Goal: Task Accomplishment & Management: Complete application form

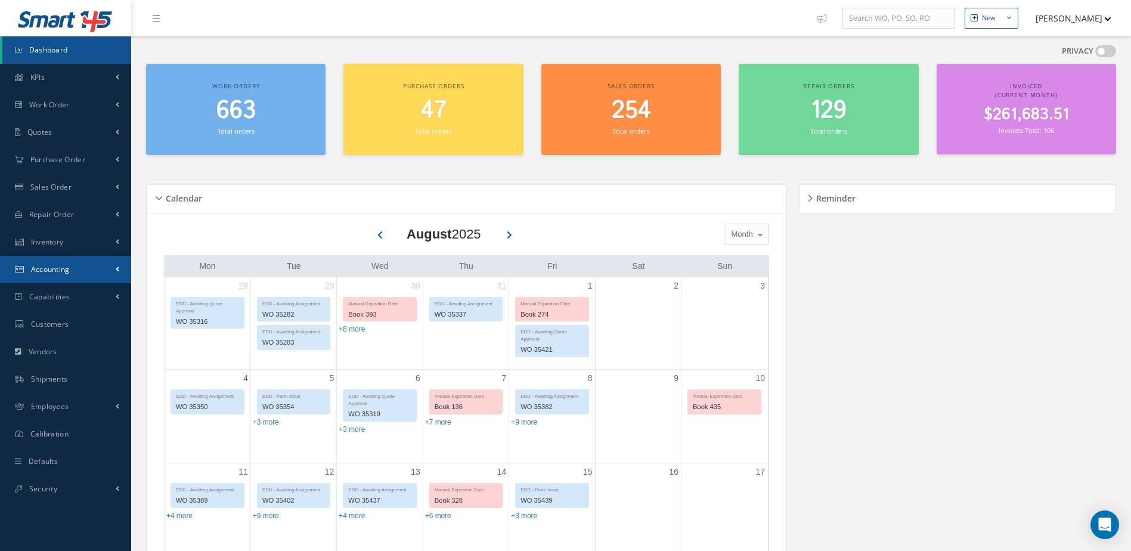
click at [75, 271] on link "Accounting" at bounding box center [65, 269] width 131 height 27
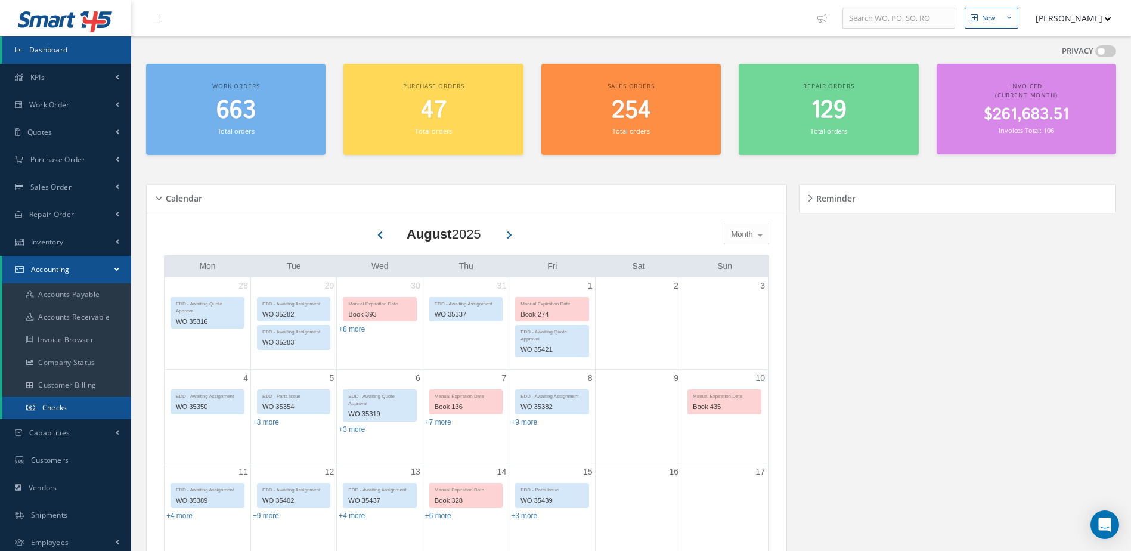
click at [81, 408] on link "Checks" at bounding box center [66, 408] width 129 height 23
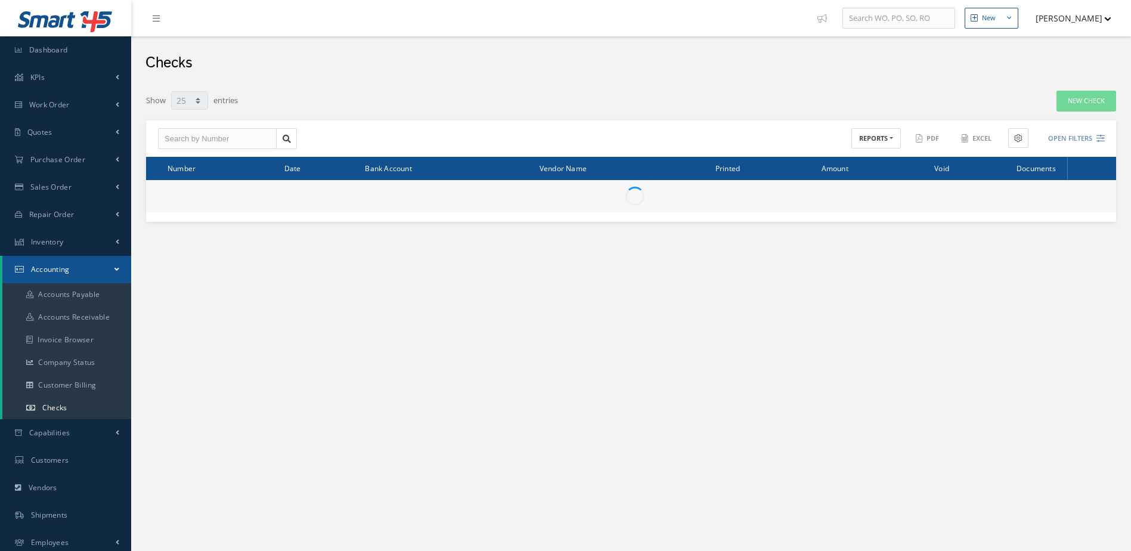
select select "25"
click at [1096, 103] on link "New Check" at bounding box center [1087, 101] width 60 height 21
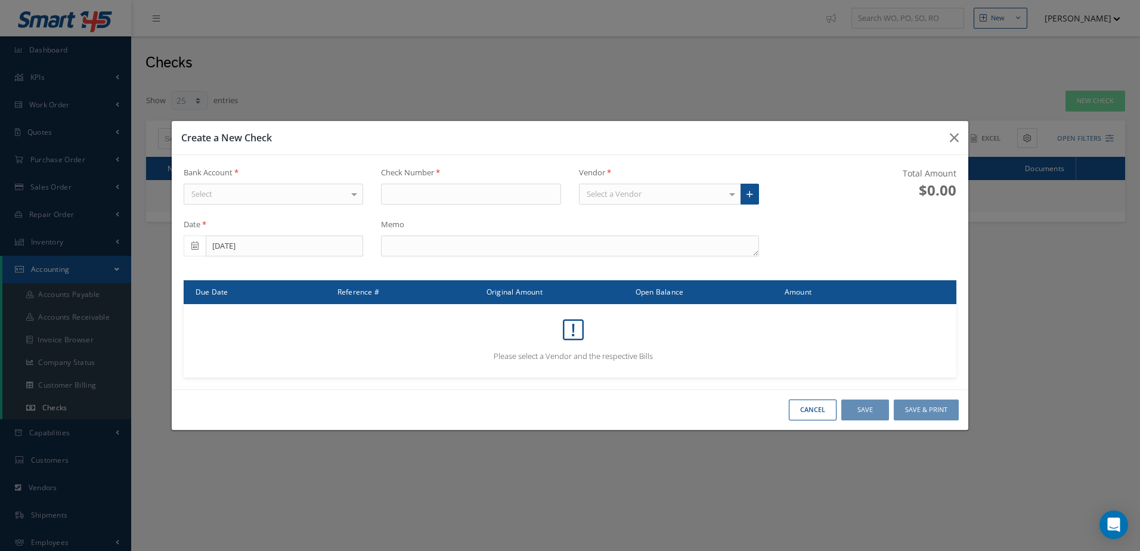
click at [244, 191] on div "Select" at bounding box center [274, 194] width 180 height 21
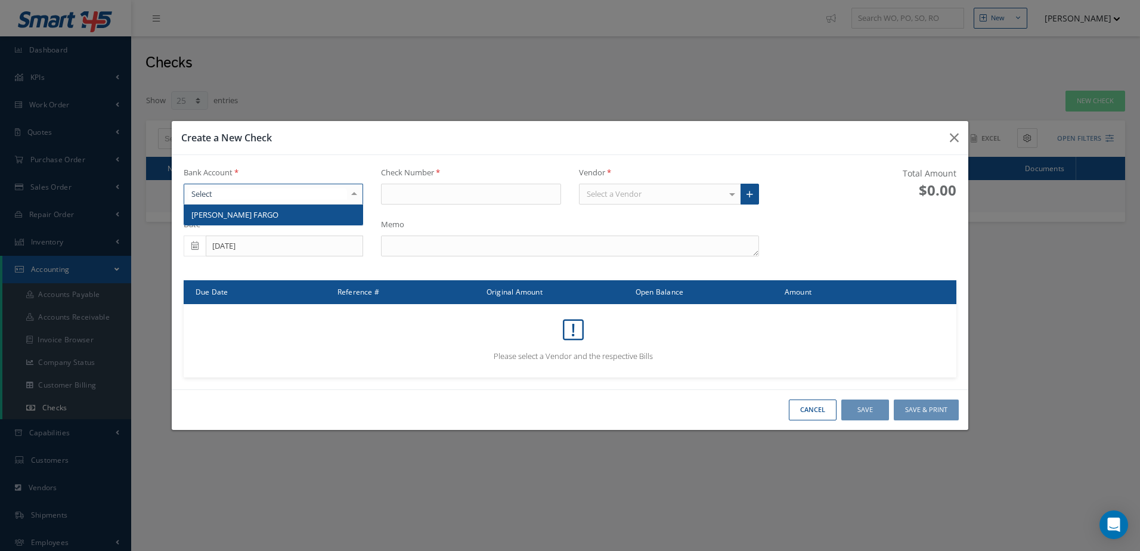
click at [244, 214] on span "[PERSON_NAME] FARGO" at bounding box center [273, 215] width 179 height 20
type input "17310"
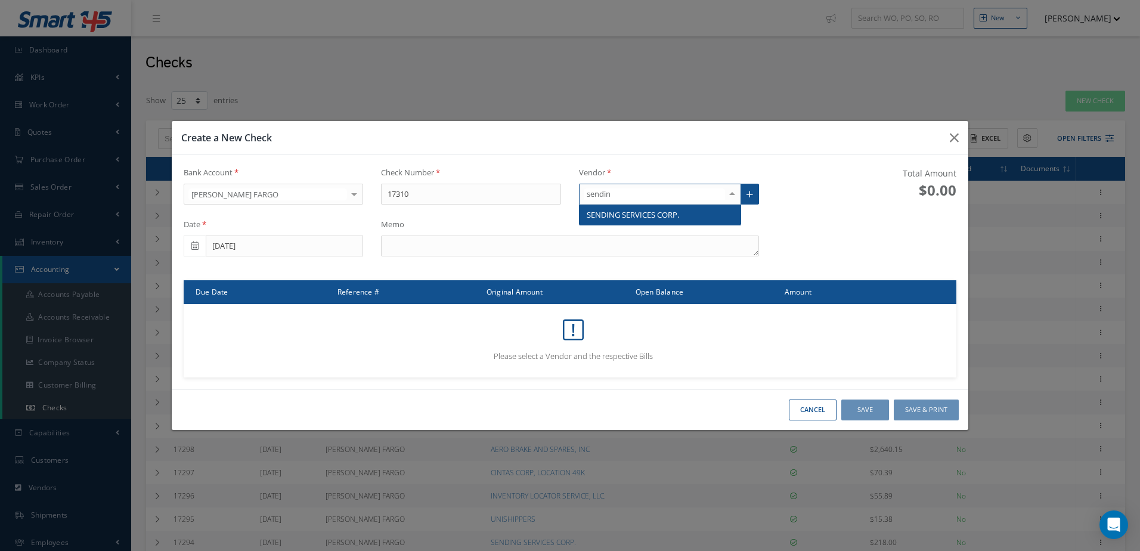
type input "sending"
click at [632, 214] on span "SENDING SERVICES CORP." at bounding box center [633, 214] width 92 height 11
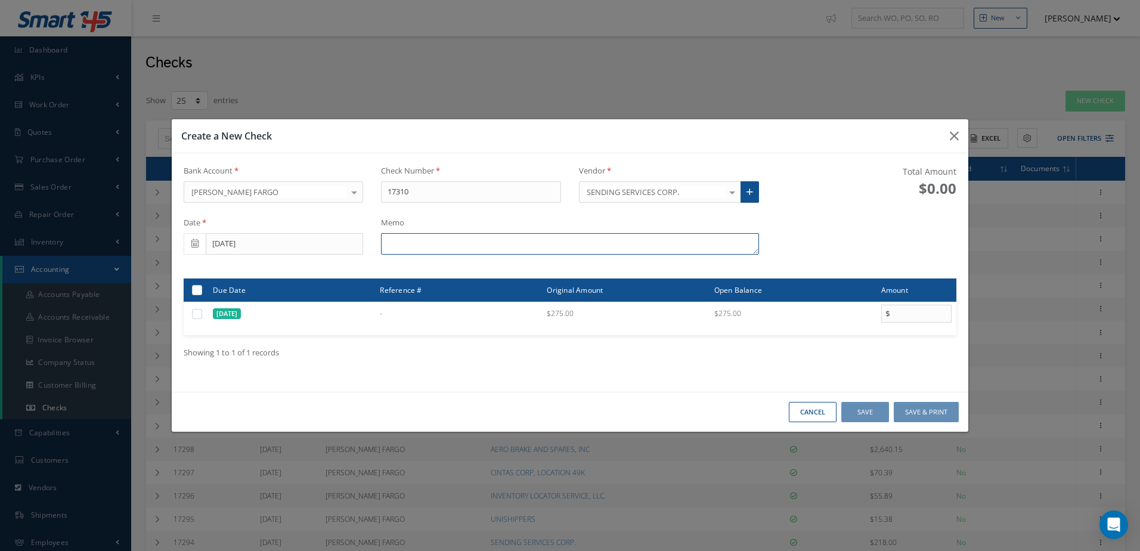
click at [440, 243] on textarea at bounding box center [570, 243] width 378 height 21
type textarea "i"
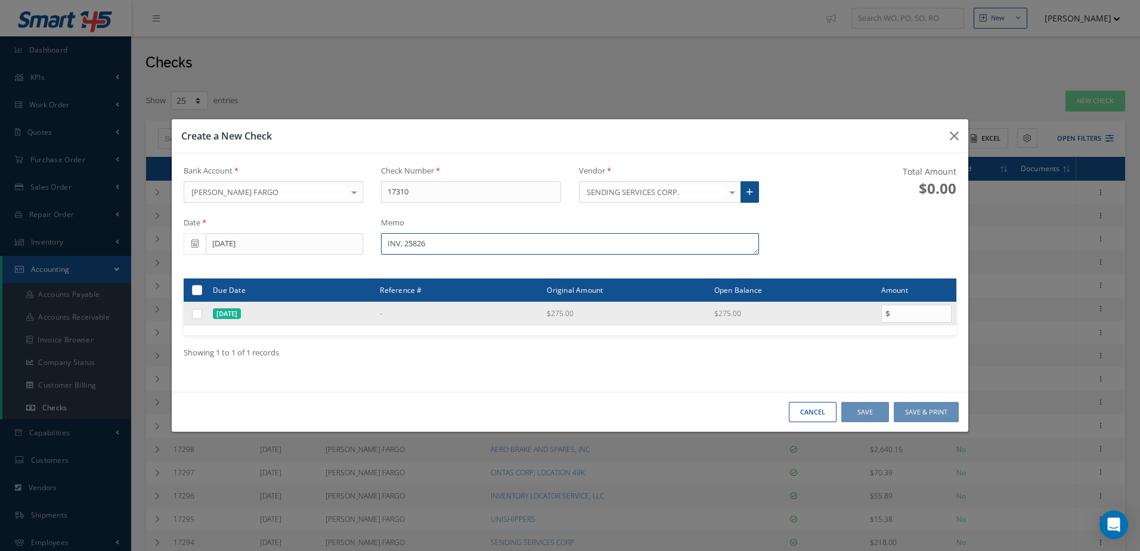
type textarea "INV. 25826"
click at [202, 313] on label at bounding box center [202, 313] width 0 height 10
click at [194, 313] on input "checkbox" at bounding box center [198, 315] width 8 height 8
checkbox input "true"
type input "275.00"
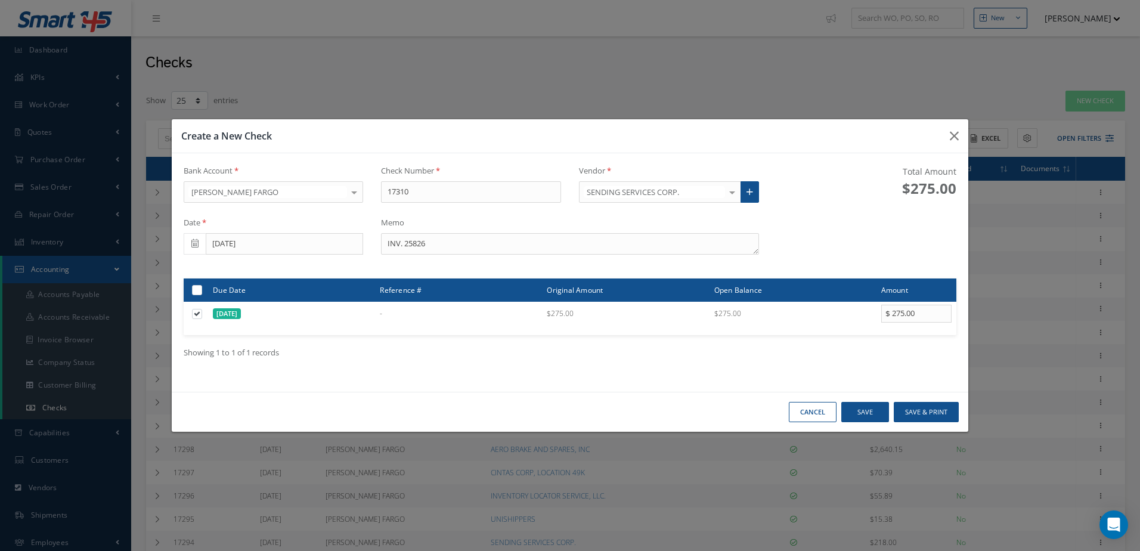
click at [921, 401] on div "Cancel Save Save & Print" at bounding box center [570, 412] width 797 height 41
click at [921, 409] on button "Save & Print" at bounding box center [926, 412] width 65 height 21
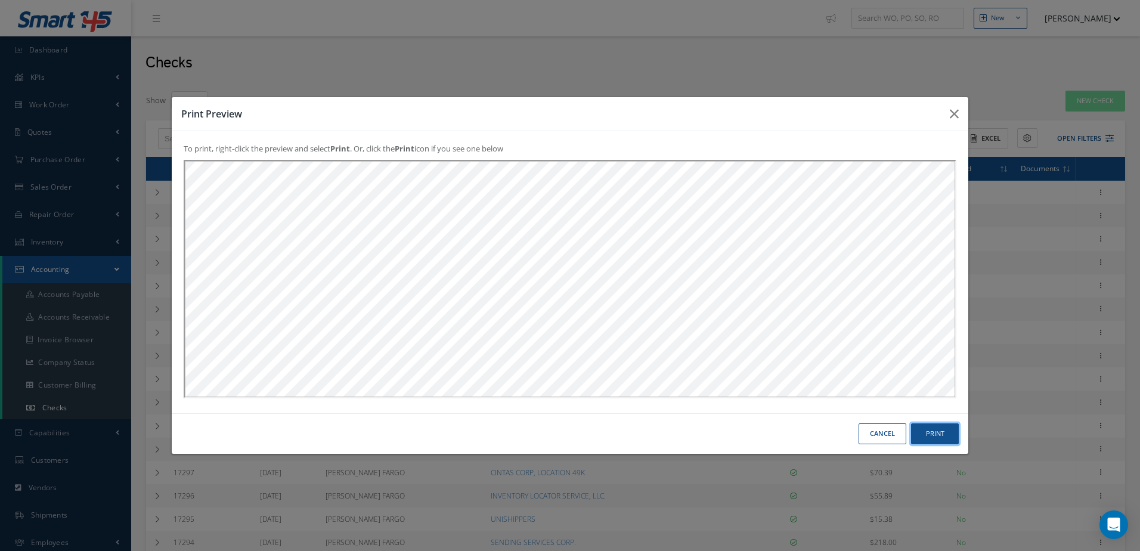
click at [0, 0] on button "Print" at bounding box center [0, 0] width 0 height 0
click at [0, 0] on button "Cancel" at bounding box center [0, 0] width 0 height 0
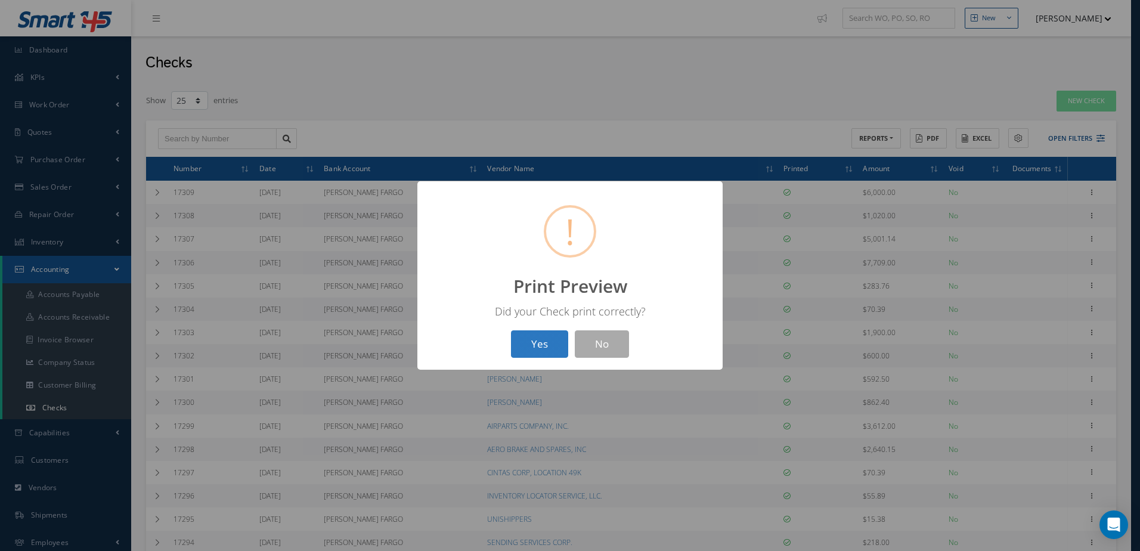
click at [555, 355] on button "Yes" at bounding box center [539, 344] width 57 height 28
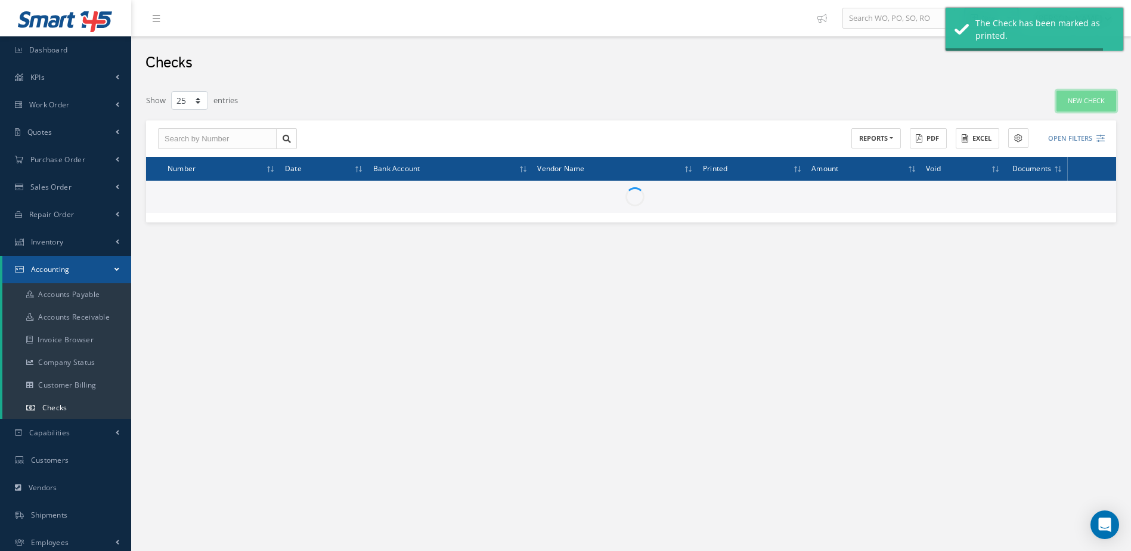
click at [1080, 111] on link "New Check" at bounding box center [1087, 101] width 60 height 21
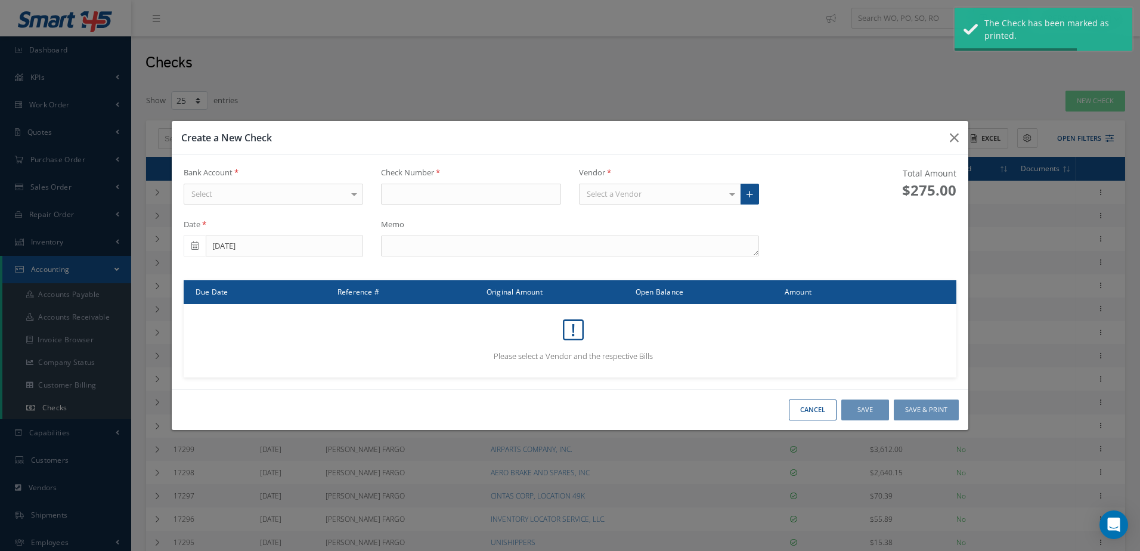
click at [326, 196] on div "Select" at bounding box center [274, 194] width 180 height 21
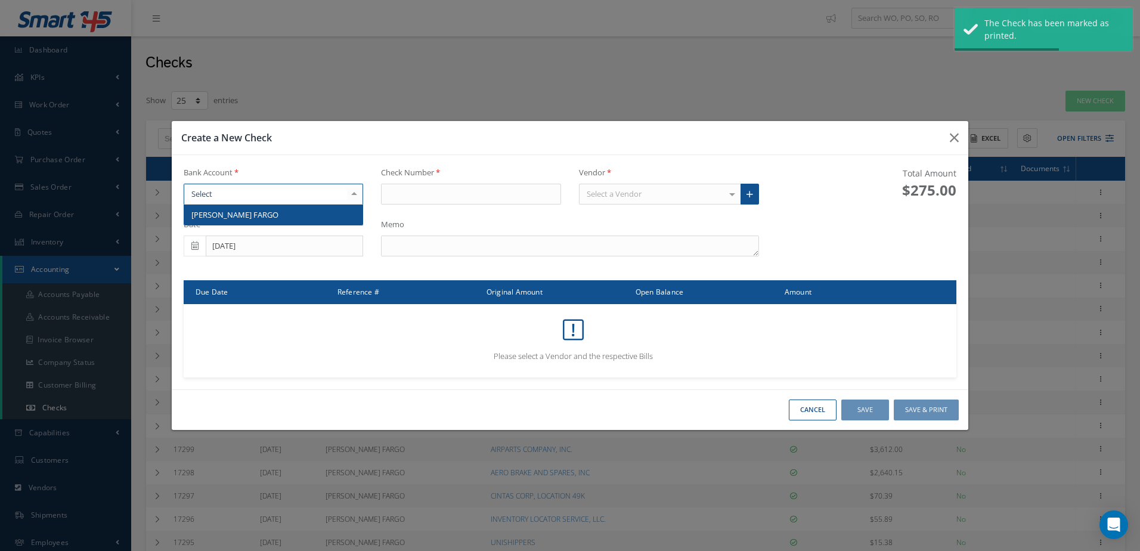
click at [324, 211] on span "WELLS FARGO" at bounding box center [273, 215] width 179 height 20
type input "17311"
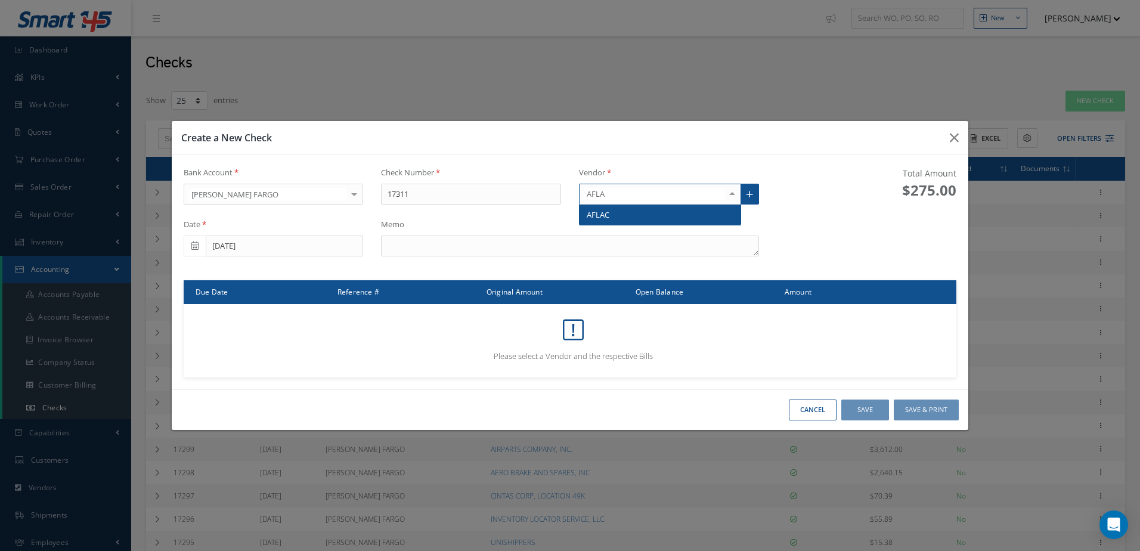
type input "AFLAC"
click at [618, 212] on span "AFLAC" at bounding box center [660, 215] width 161 height 20
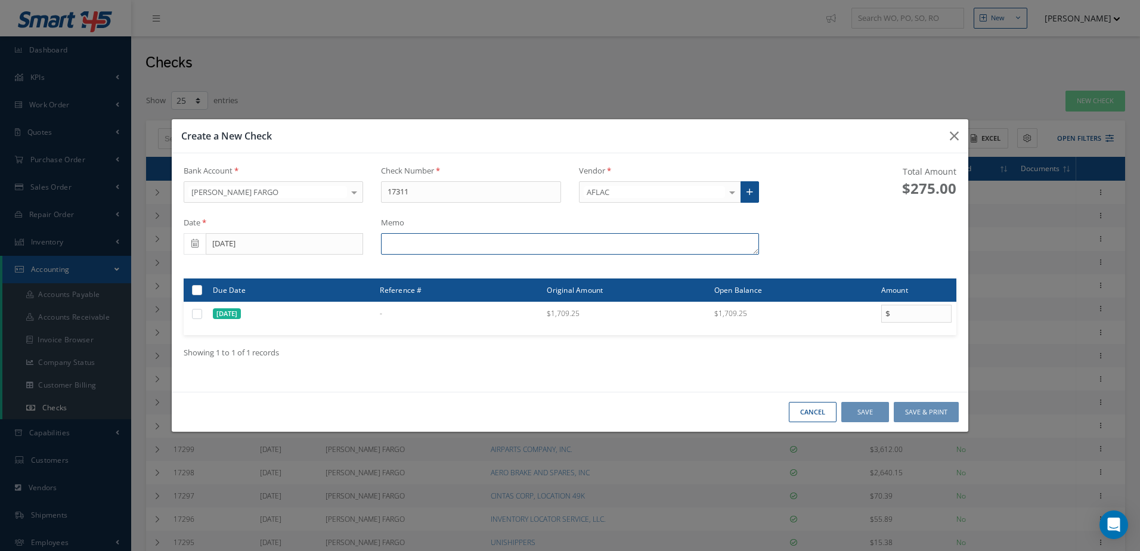
click at [454, 243] on textarea at bounding box center [570, 243] width 378 height 21
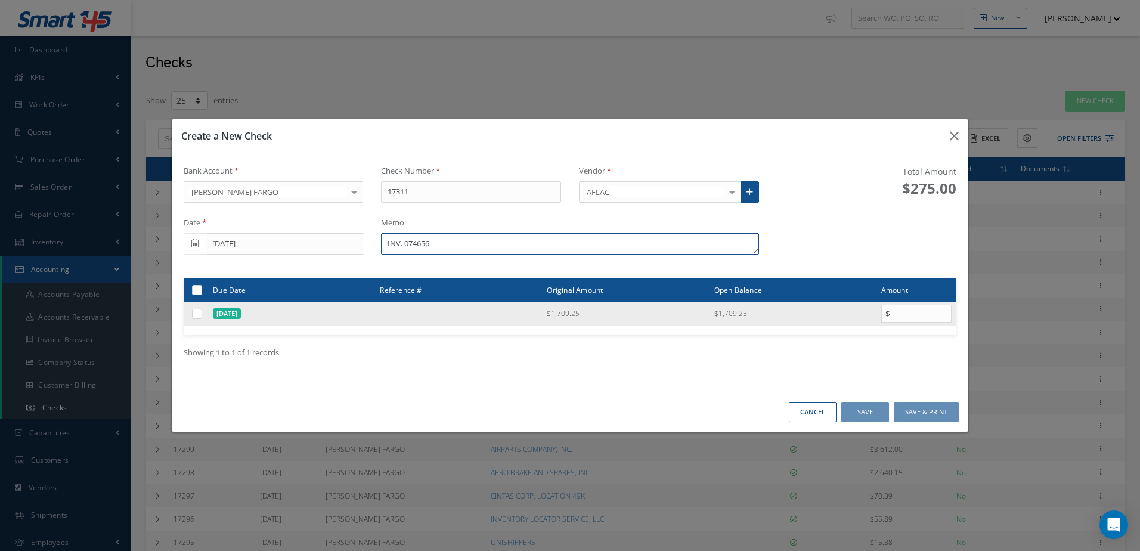
type textarea "INV. 074656"
click at [202, 315] on label at bounding box center [202, 313] width 0 height 10
click at [196, 315] on input "checkbox" at bounding box center [198, 315] width 8 height 8
checkbox input "true"
type input "1709.25"
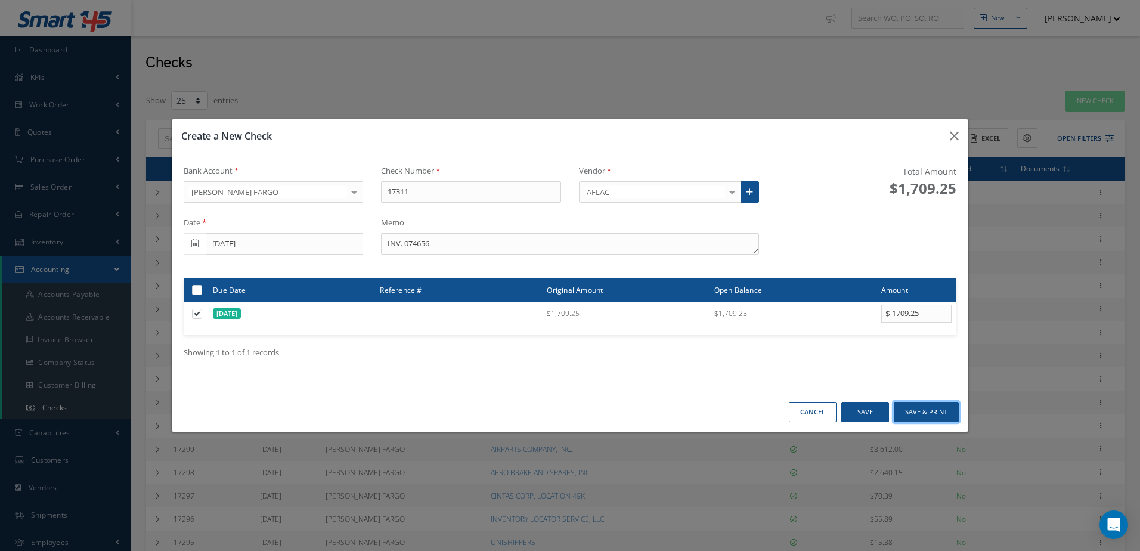
click at [929, 409] on button "Save & Print" at bounding box center [926, 412] width 65 height 21
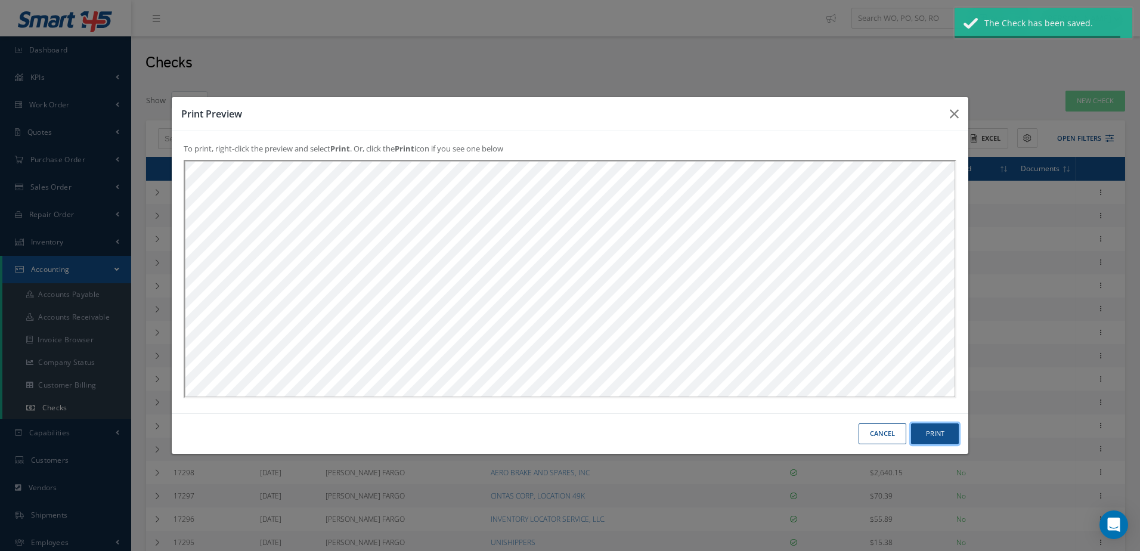
click at [0, 0] on button "Print" at bounding box center [0, 0] width 0 height 0
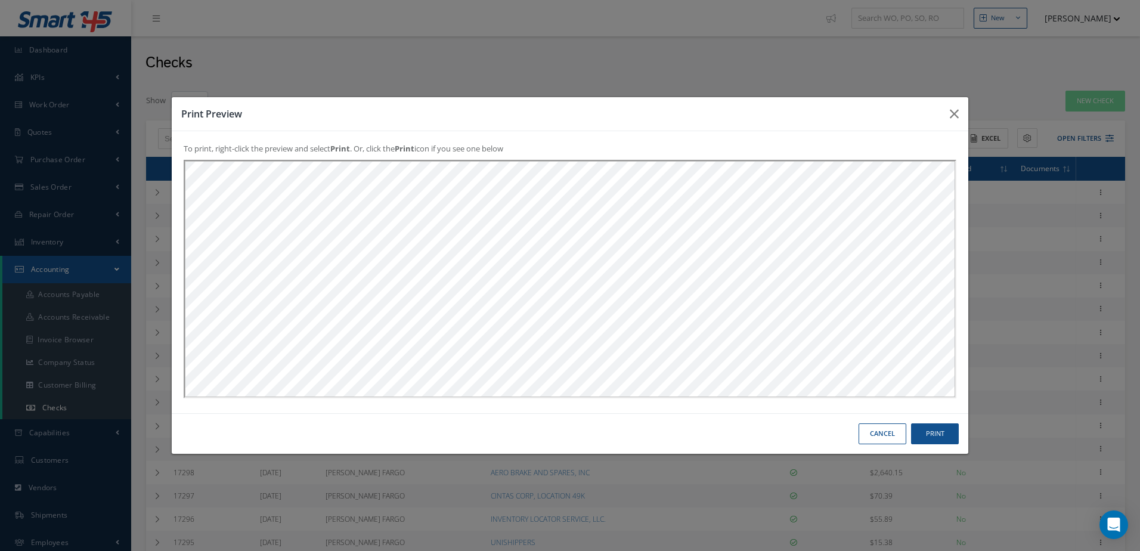
click at [0, 0] on button "Cancel" at bounding box center [0, 0] width 0 height 0
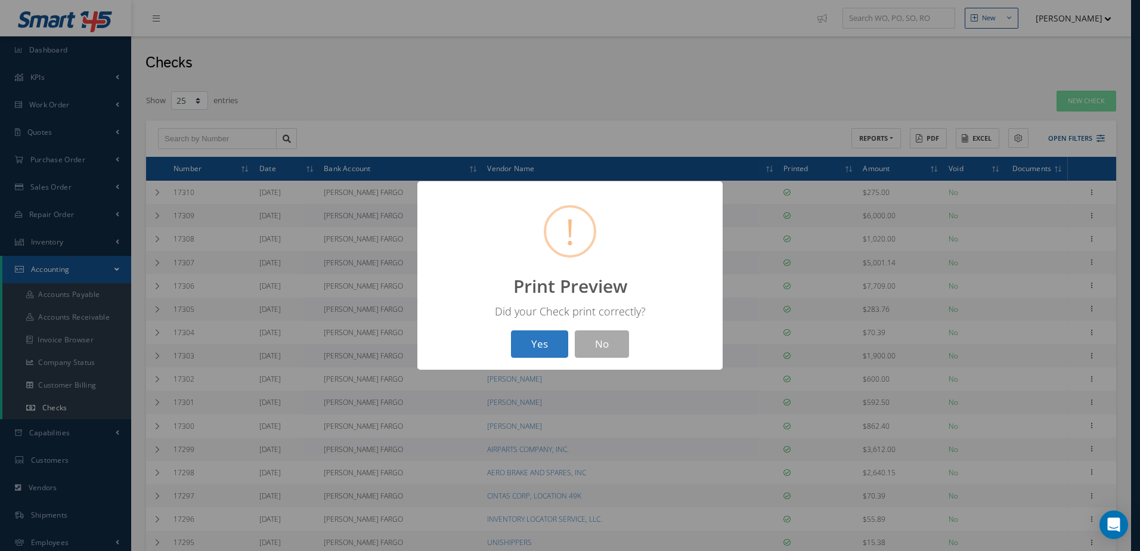
click at [527, 346] on button "Yes" at bounding box center [539, 344] width 57 height 28
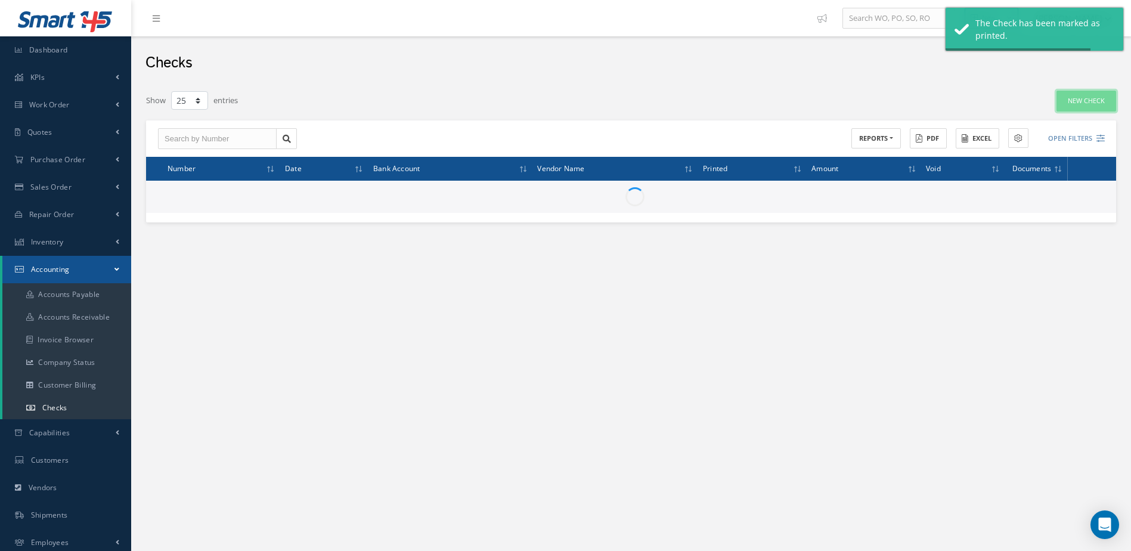
click at [1091, 106] on link "New Check" at bounding box center [1087, 101] width 60 height 21
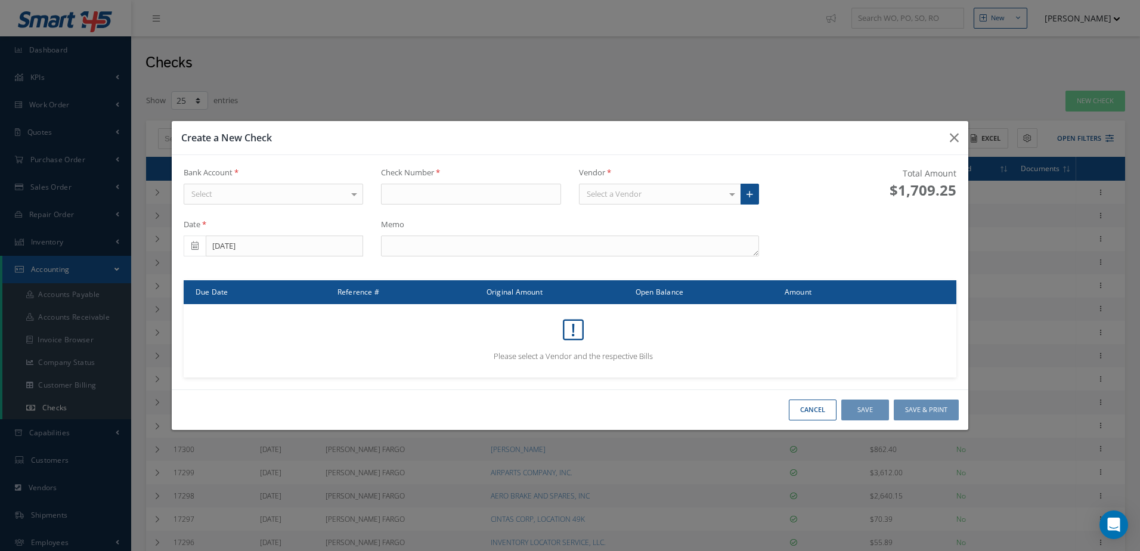
click at [335, 194] on div "Select" at bounding box center [274, 194] width 180 height 21
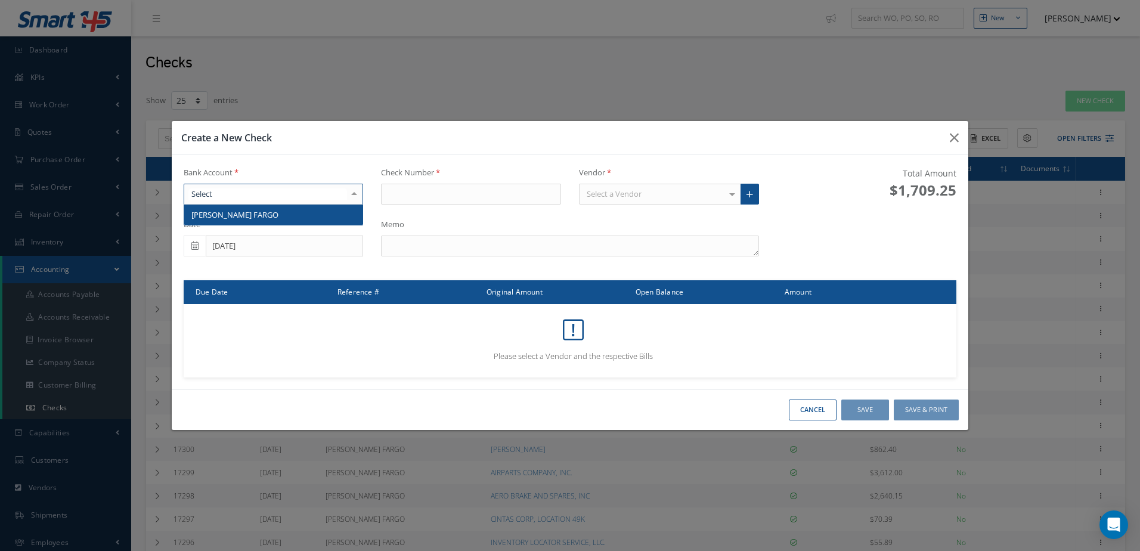
click at [335, 208] on span "WELLS FARGO" at bounding box center [273, 215] width 179 height 20
type input "17312"
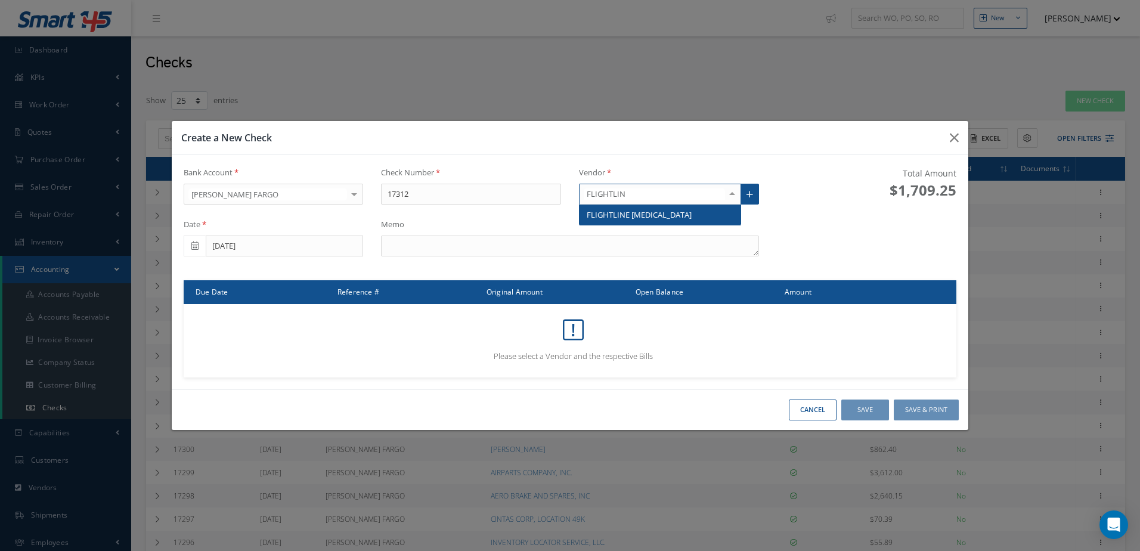
type input "FLIGHTLINE"
click at [627, 209] on span "FLIGHTLINE DRUG TESTING" at bounding box center [639, 214] width 105 height 11
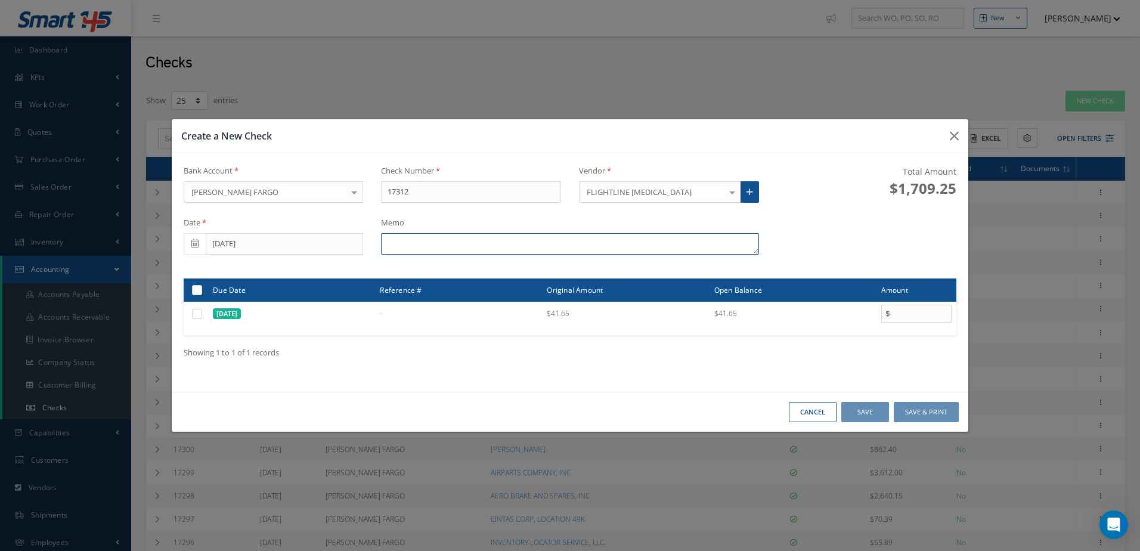
click at [446, 248] on textarea at bounding box center [570, 243] width 378 height 21
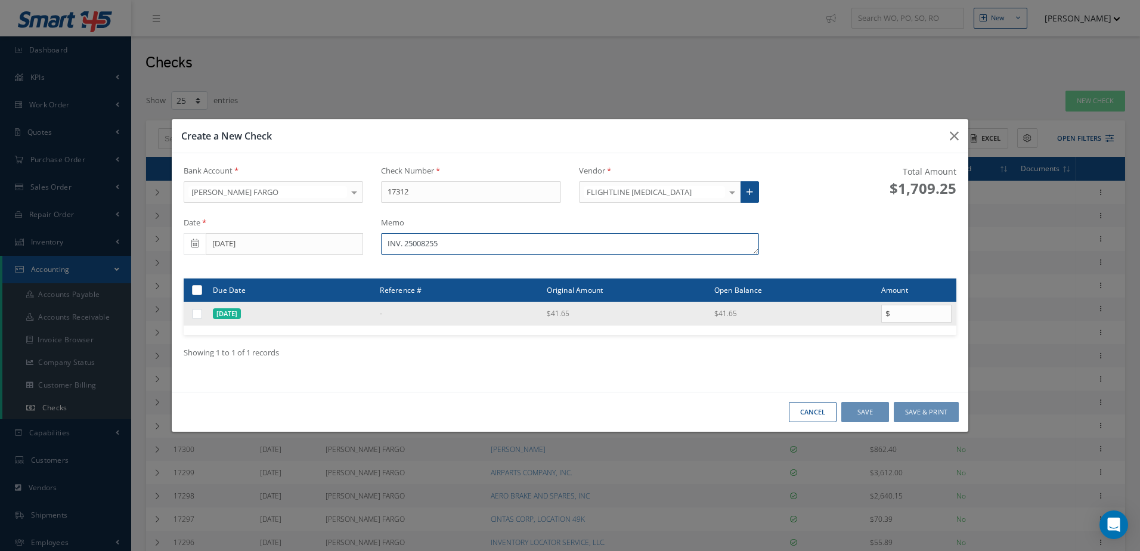
type textarea "INV. 25008255"
click at [202, 314] on label at bounding box center [202, 313] width 0 height 10
click at [199, 314] on input "checkbox" at bounding box center [198, 315] width 8 height 8
checkbox input "true"
type input "41.65"
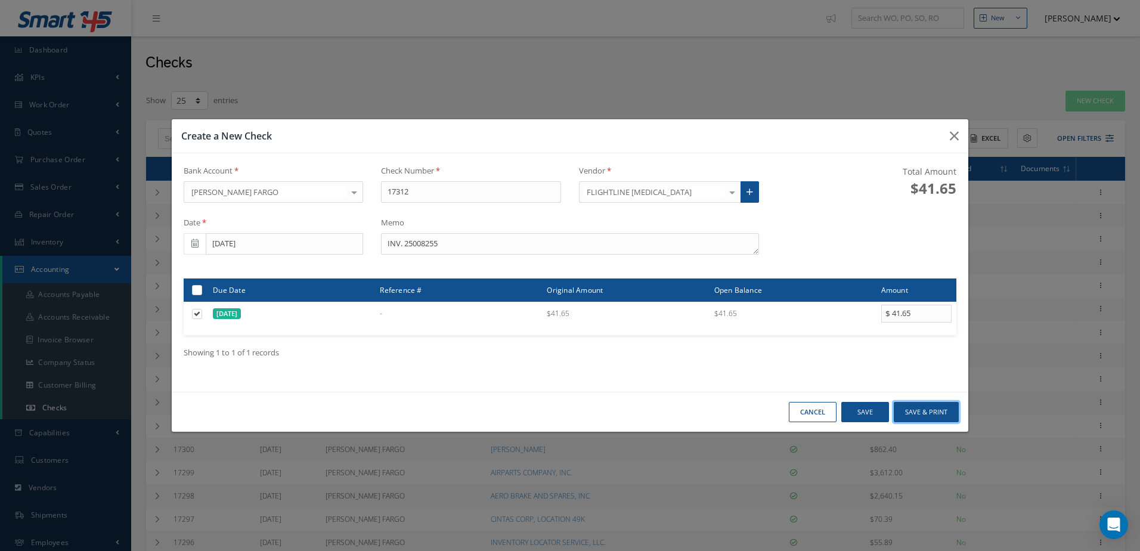
click at [928, 410] on button "Save & Print" at bounding box center [926, 412] width 65 height 21
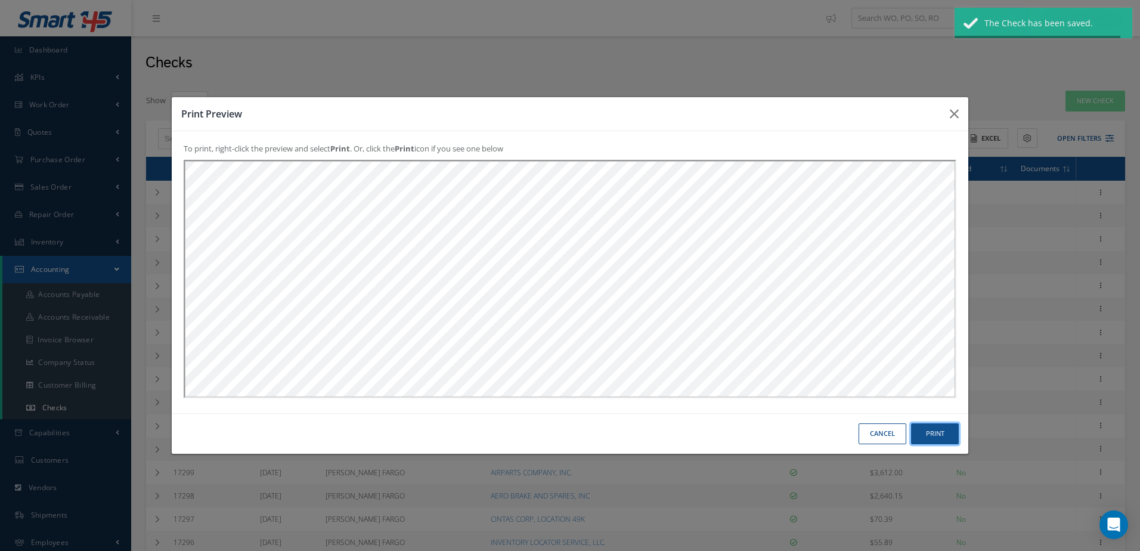
click at [0, 0] on button "Print" at bounding box center [0, 0] width 0 height 0
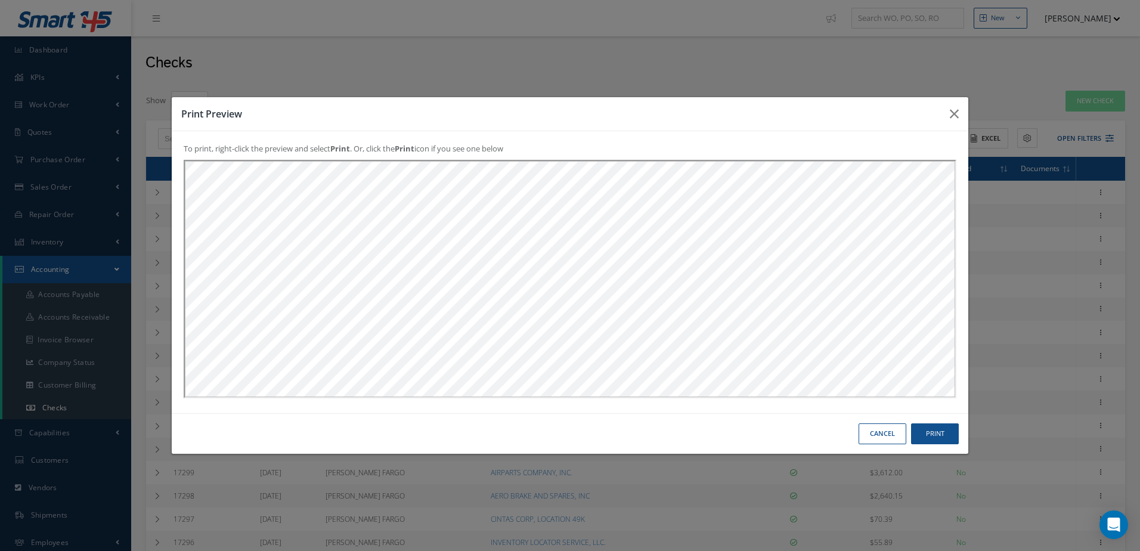
click at [0, 0] on button "Cancel" at bounding box center [0, 0] width 0 height 0
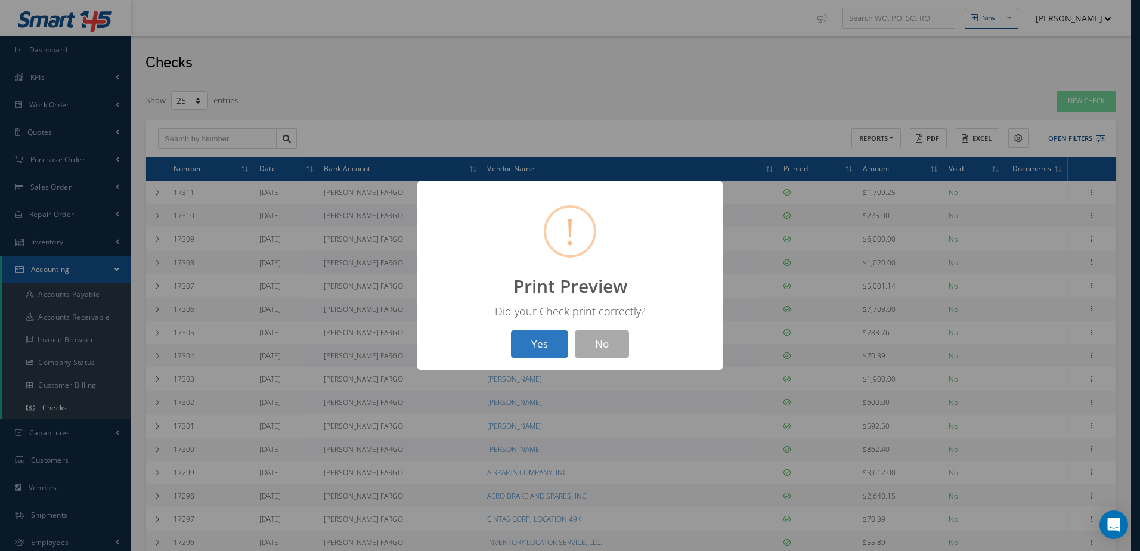
click at [545, 343] on button "Yes" at bounding box center [539, 344] width 57 height 28
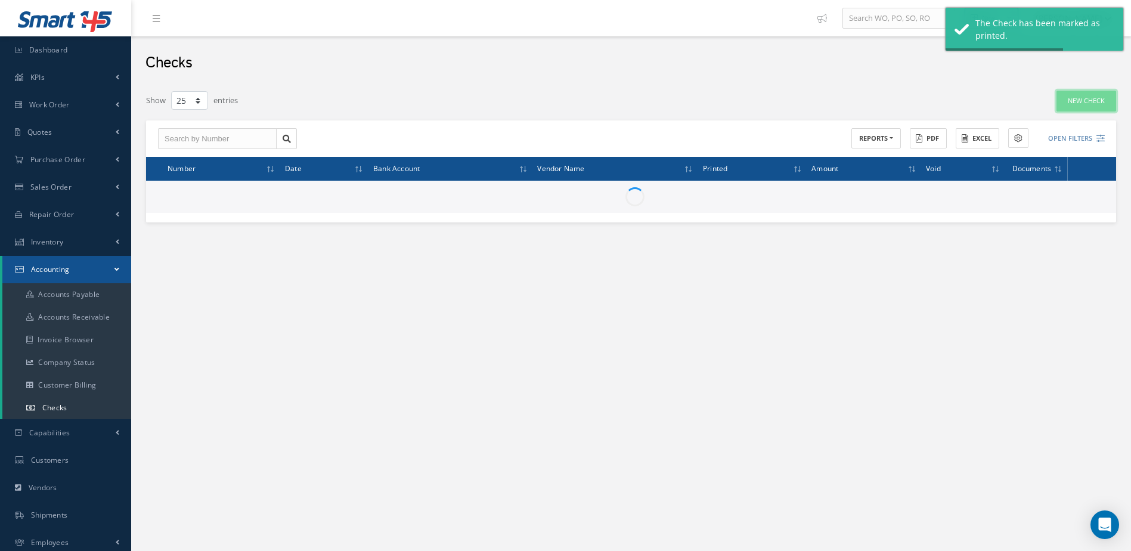
click at [1091, 101] on link "New Check" at bounding box center [1087, 101] width 60 height 21
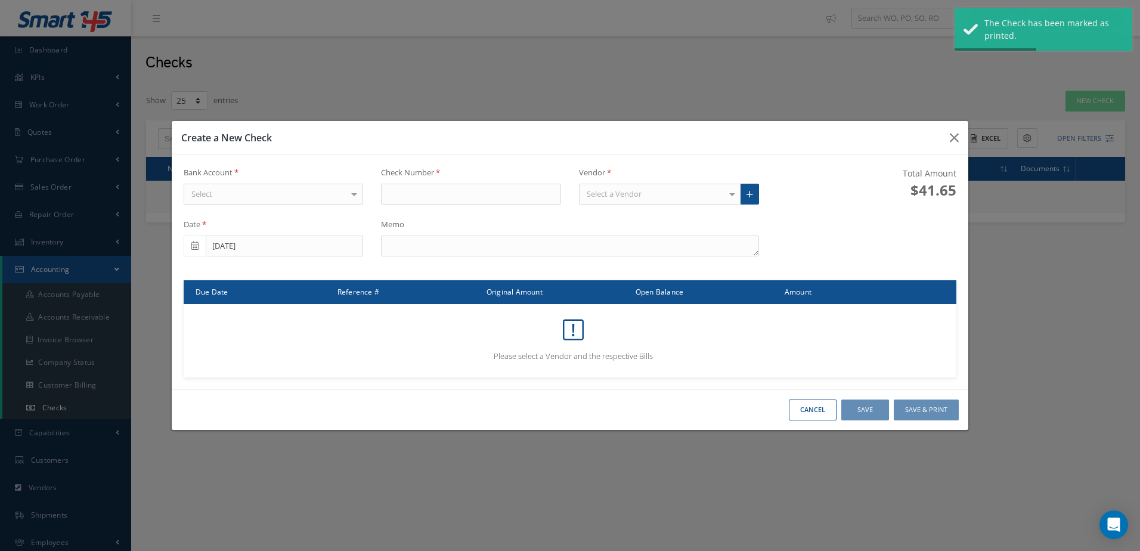
click at [304, 188] on div "Select" at bounding box center [274, 194] width 180 height 21
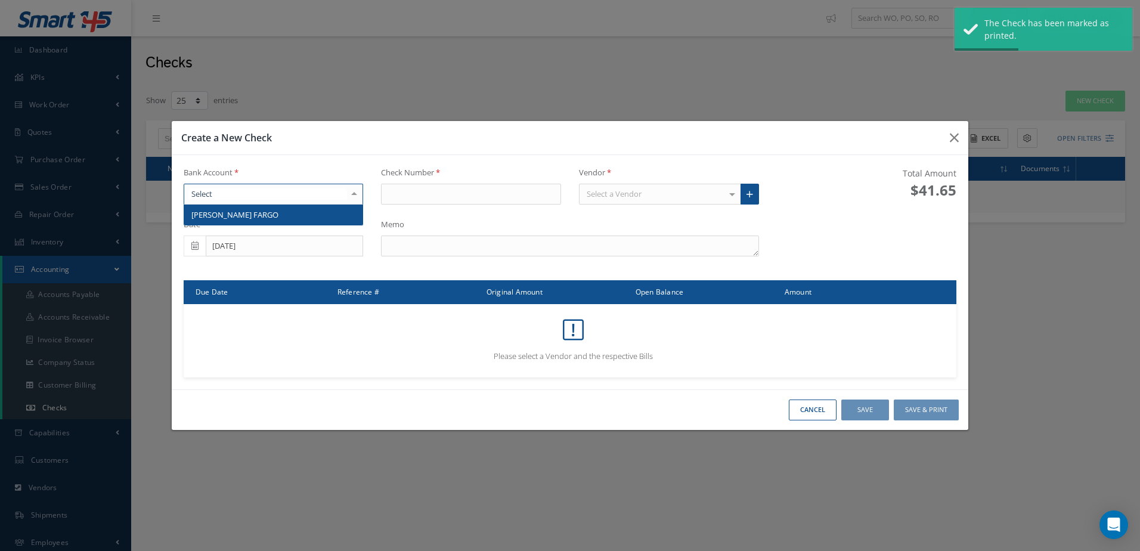
click at [303, 212] on span "WELLS FARGO" at bounding box center [273, 215] width 179 height 20
type input "17313"
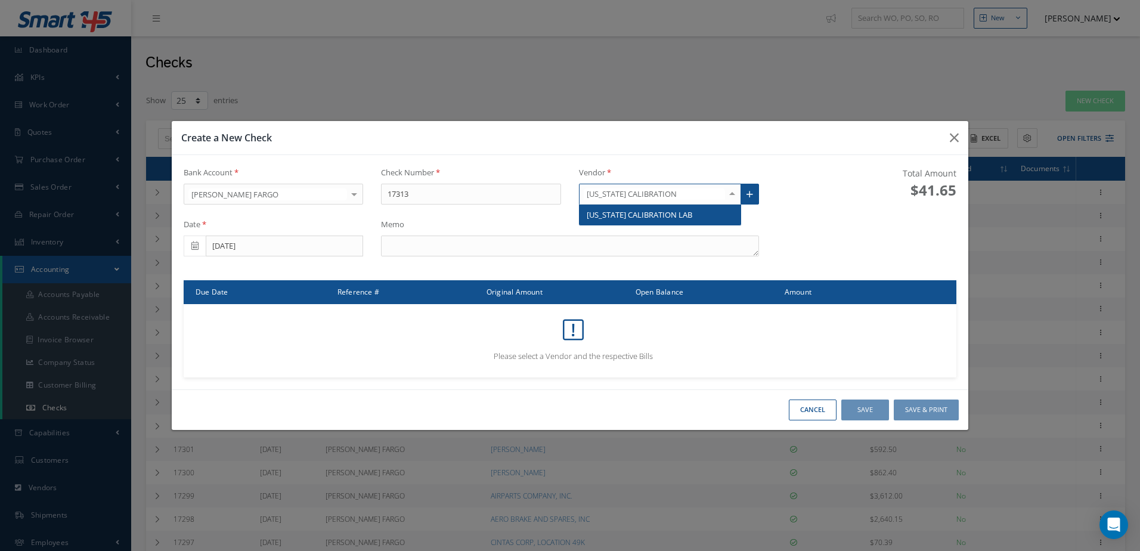
click at [641, 219] on span "FLORIDA CALIBRATION LAB" at bounding box center [640, 214] width 106 height 11
type input "FLORIDA CALIBRATION"
click at [536, 256] on textarea at bounding box center [570, 246] width 378 height 21
type input "FLORIDA CALIBRA"
click at [681, 214] on span "FLORIDA CALIBRATION LAB" at bounding box center [640, 214] width 106 height 11
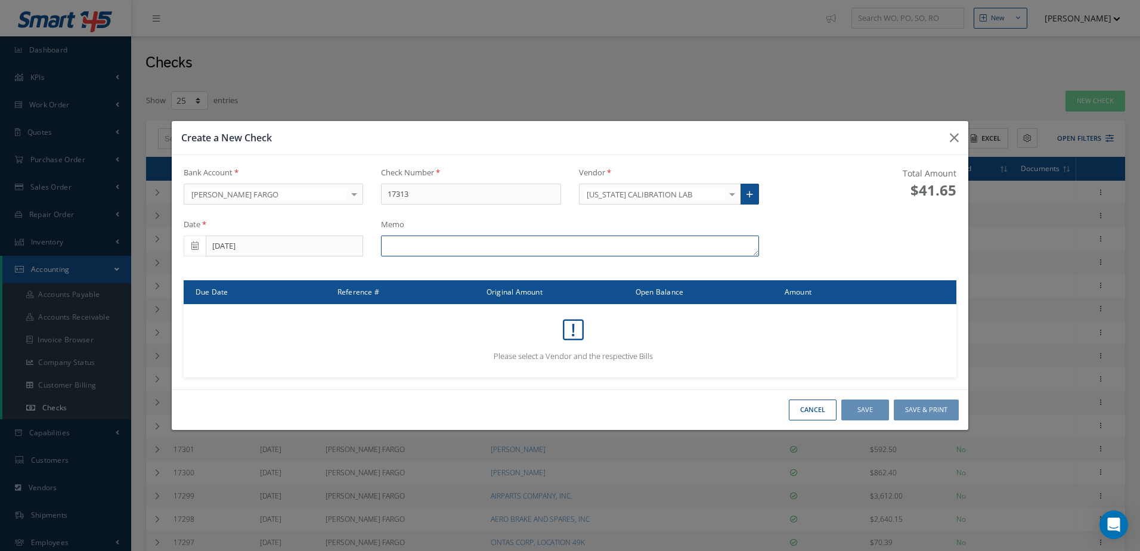
click at [471, 250] on textarea at bounding box center [570, 246] width 378 height 21
click at [0, 0] on button "Cancel" at bounding box center [0, 0] width 0 height 0
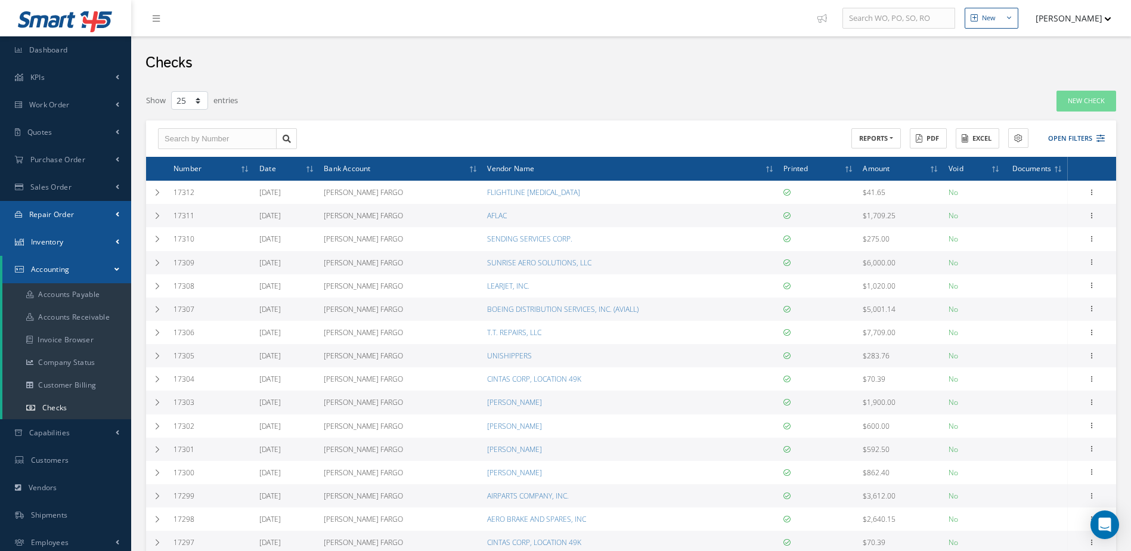
click at [82, 228] on ul "Smart 145 Dashboard KPIs Work Order Accounting Work Order Work Order Preview Wo…" at bounding box center [65, 319] width 131 height 639
click at [82, 239] on link "Inventory" at bounding box center [65, 241] width 131 height 27
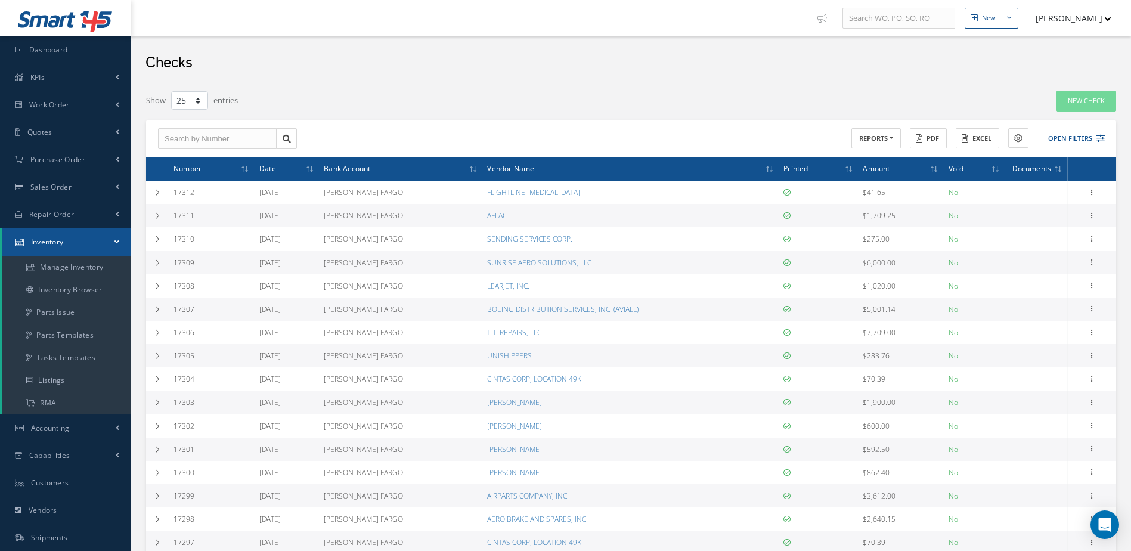
click at [79, 243] on link "Inventory" at bounding box center [66, 241] width 129 height 27
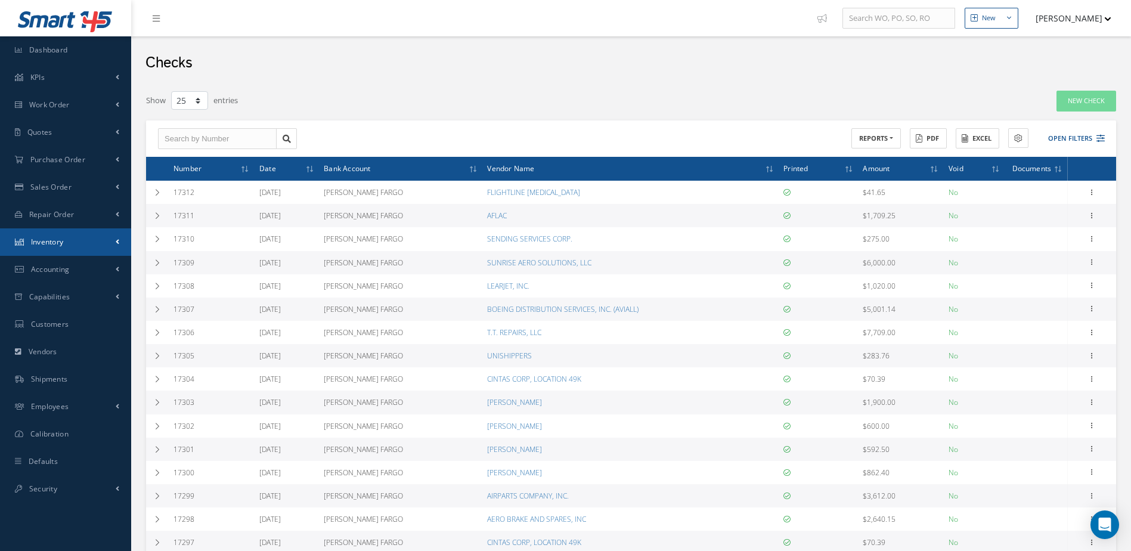
click at [79, 243] on link "Inventory" at bounding box center [65, 241] width 131 height 27
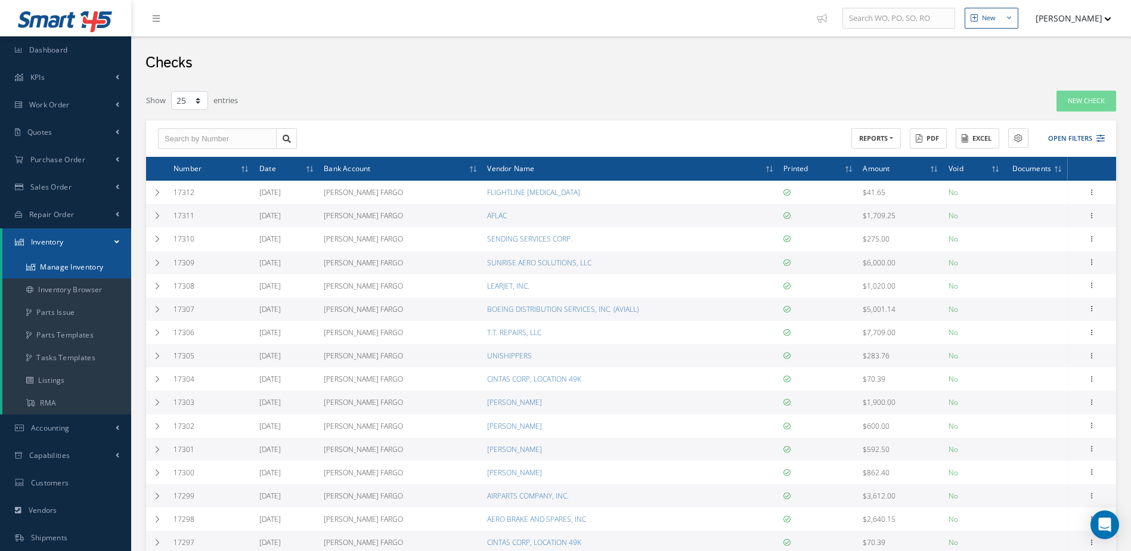
click at [58, 265] on link "Manage Inventory" at bounding box center [66, 267] width 129 height 23
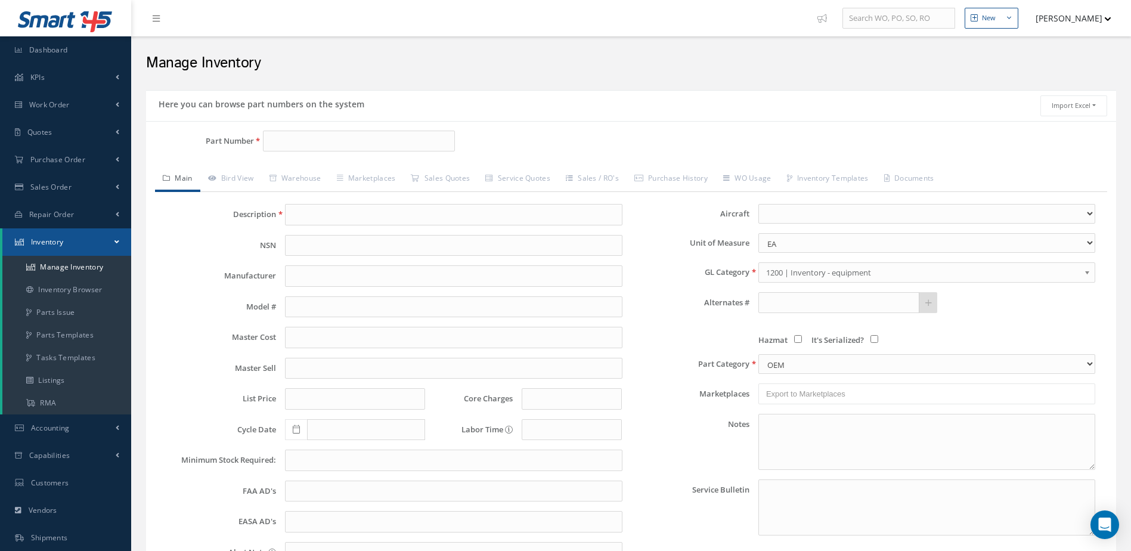
drag, startPoint x: 311, startPoint y: 115, endPoint x: 311, endPoint y: 125, distance: 10.7
click at [311, 120] on div "Here you can browse part numbers on the system Import Excel to undefined Column…" at bounding box center [631, 105] width 970 height 31
click at [311, 140] on input "Part Number" at bounding box center [359, 141] width 193 height 21
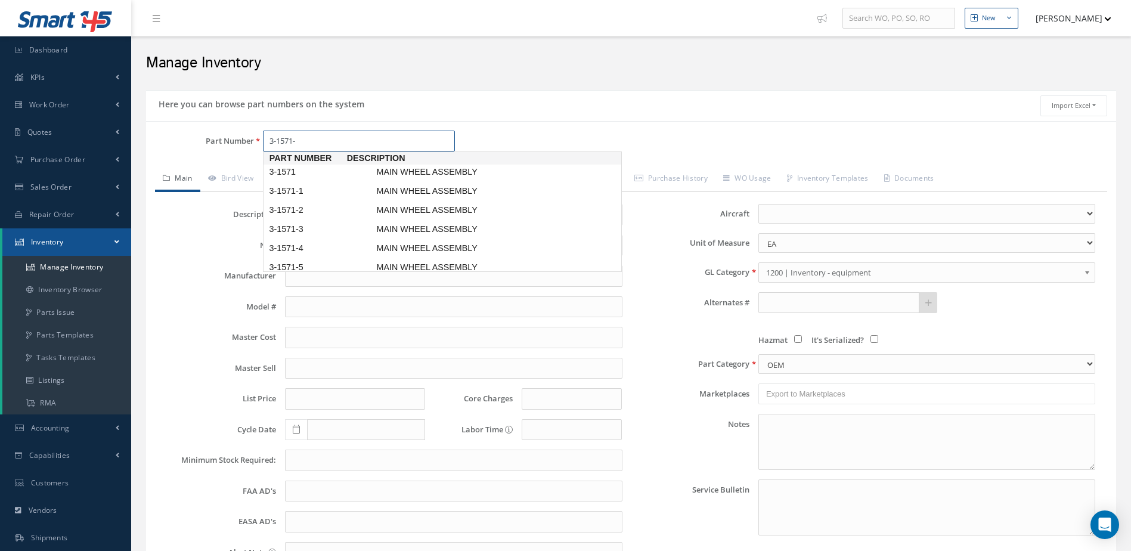
type input "3-1571-6"
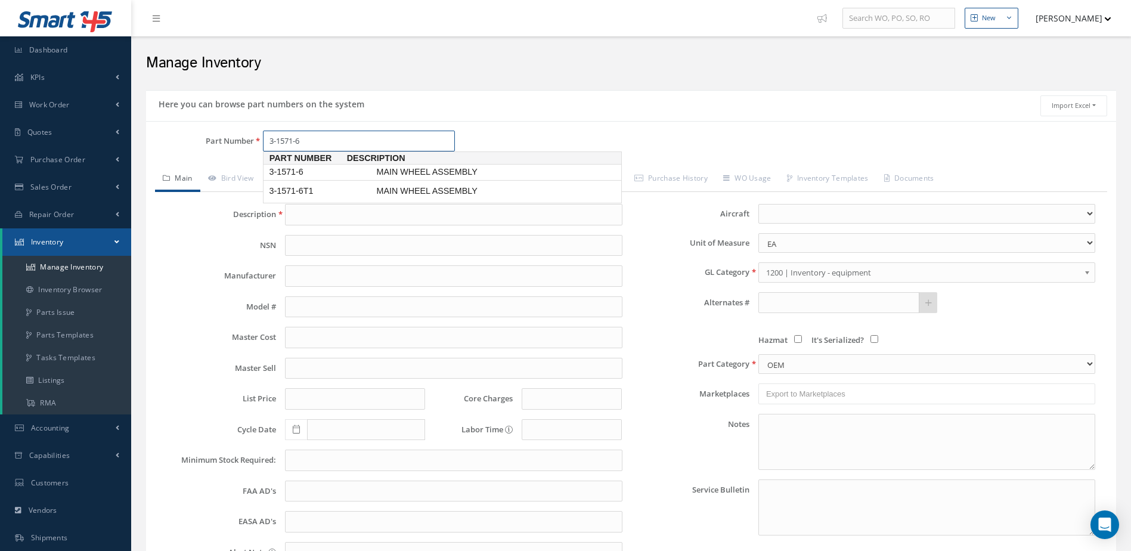
click at [380, 168] on span "MAIN WHEEL ASSEMBLY" at bounding box center [463, 172] width 179 height 13
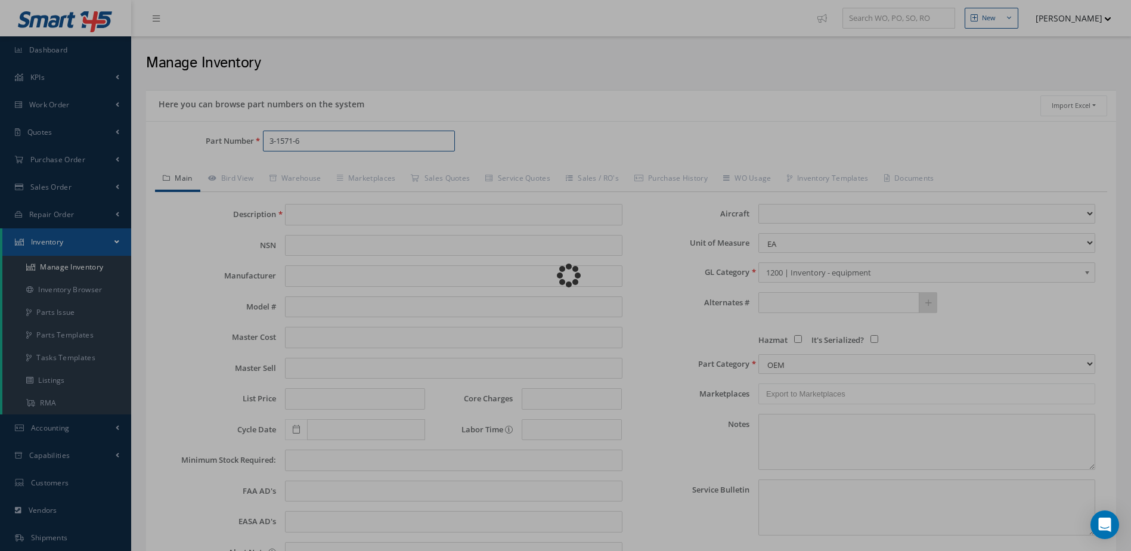
type input "MAIN WHEEL ASSEMBLY"
type input "BF GOODRICH"
type input "CITATION 650 XL"
type input "15000.00"
type input "27000.00"
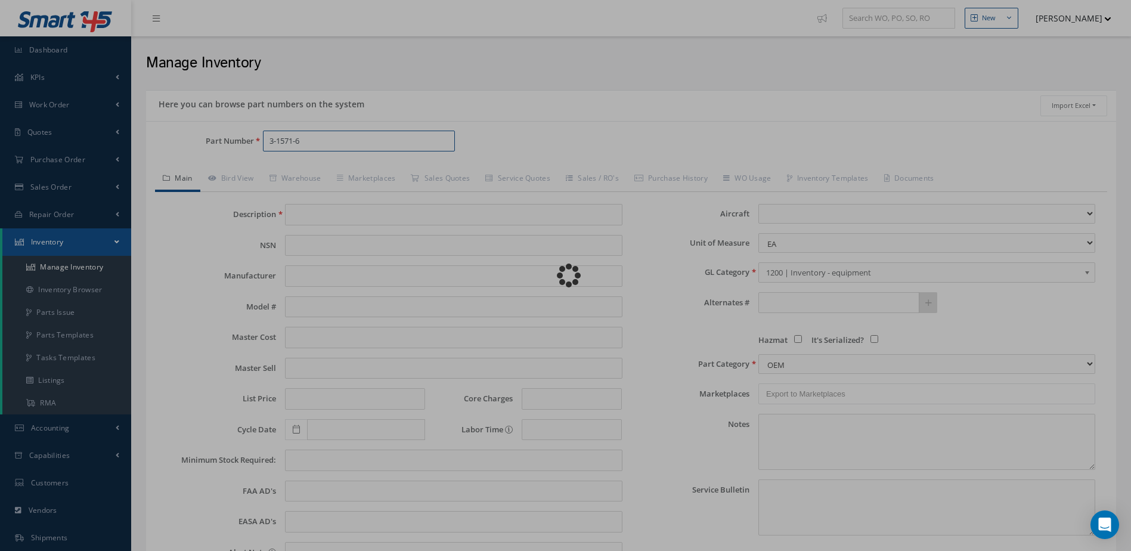
type input "39000.00"
type input "0.00"
select select "7"
type textarea "MARCH 2025: STD OH EXCHANGE $4,050 WITH TIRE M13702 INSTALLED. CORE $60,000. ST…"
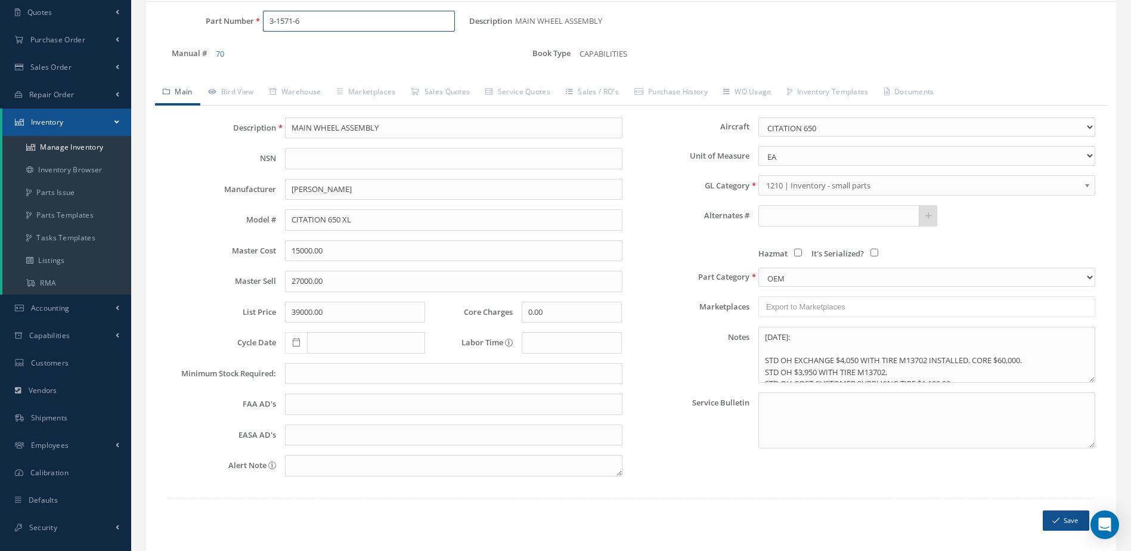
scroll to position [100, 0]
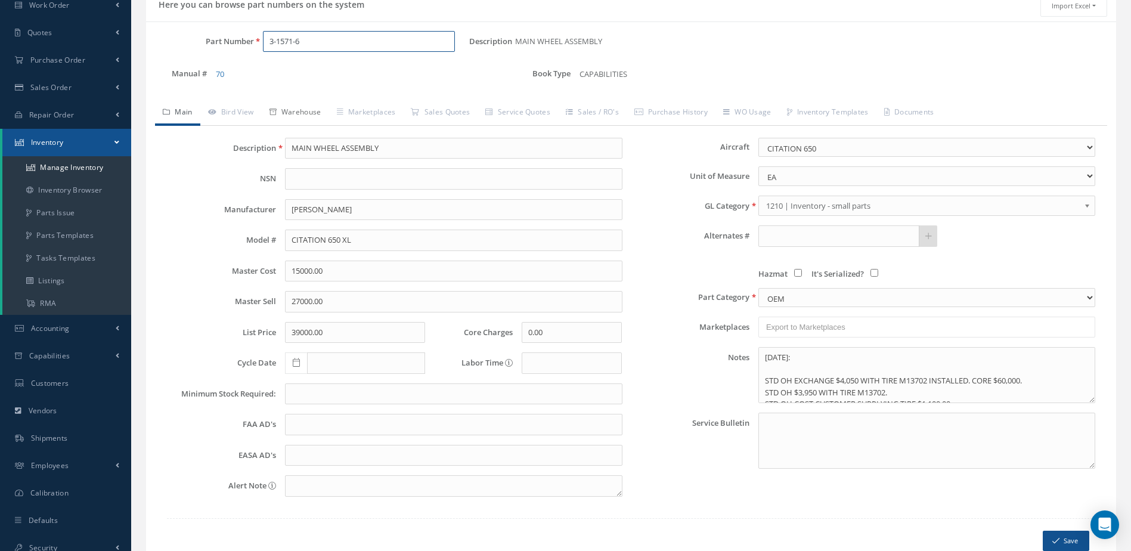
type input "3-1571-6"
click at [303, 110] on link "Warehouse" at bounding box center [295, 113] width 67 height 25
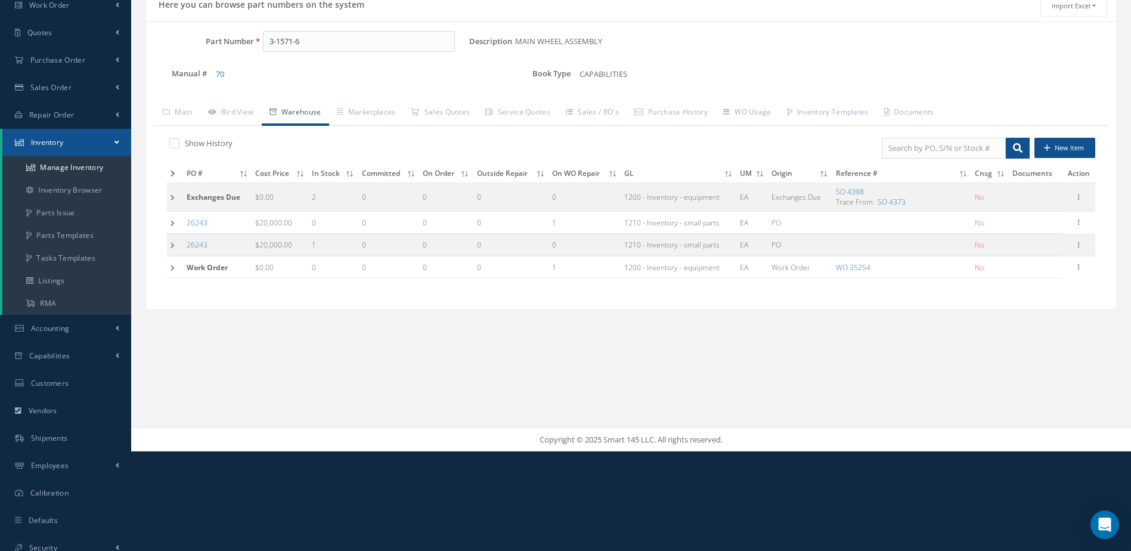
click at [174, 174] on icon at bounding box center [173, 173] width 5 height 7
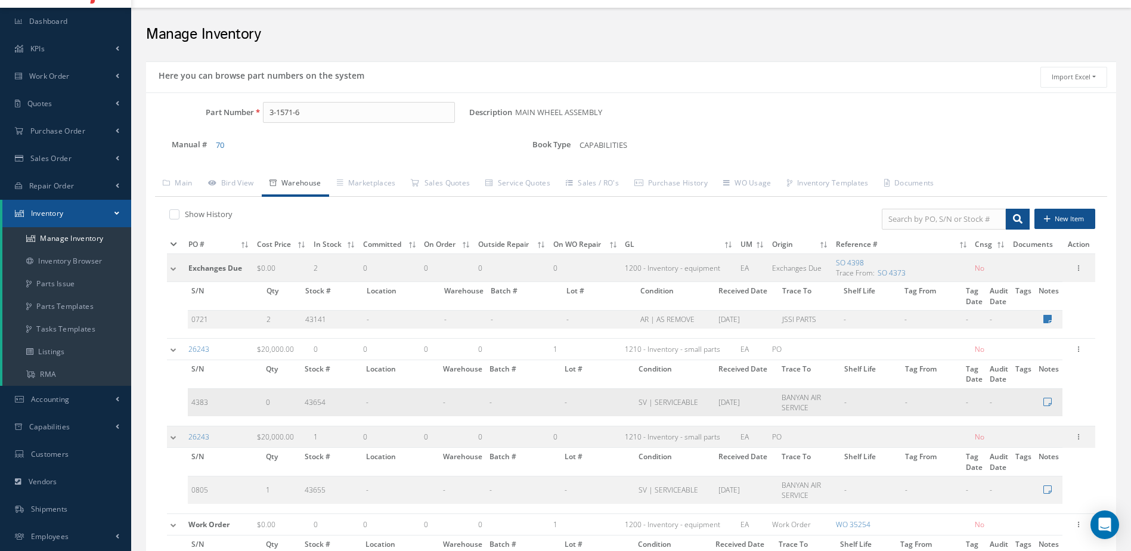
scroll to position [148, 0]
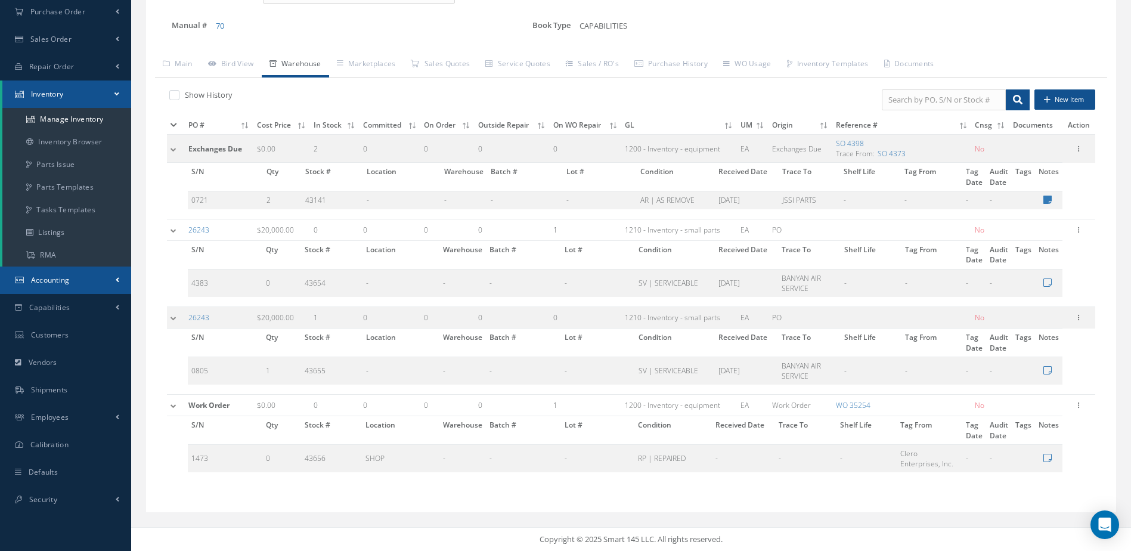
click at [73, 276] on link "Accounting" at bounding box center [65, 280] width 131 height 27
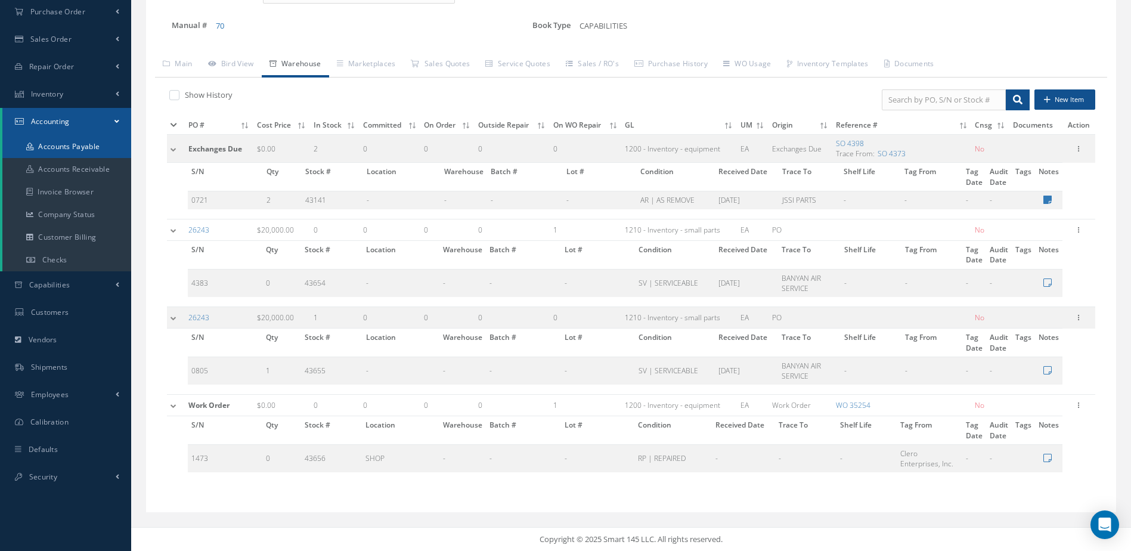
click at [80, 141] on link "Accounts Payable" at bounding box center [66, 146] width 129 height 23
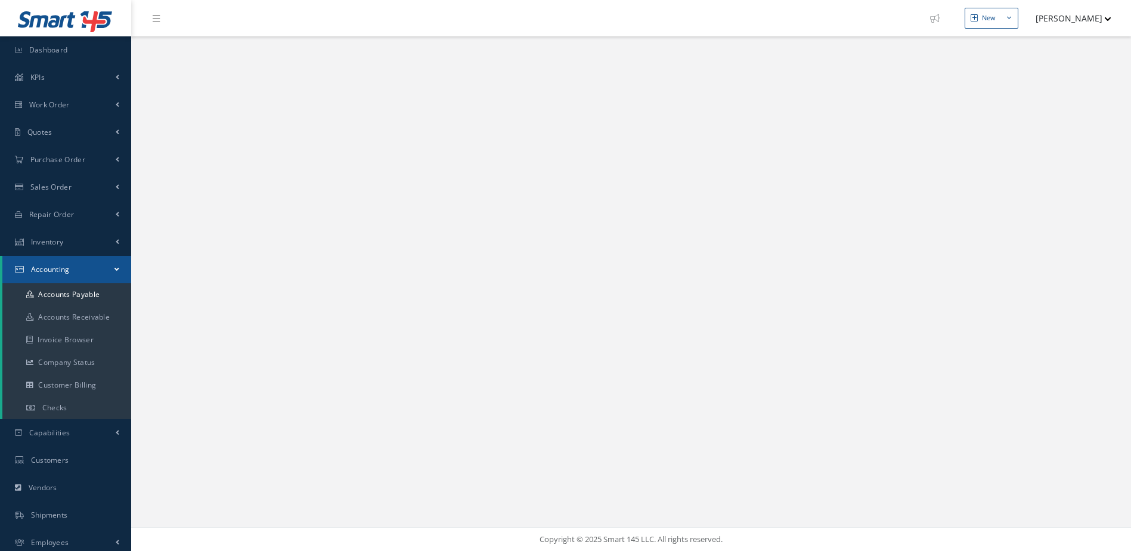
select select "25"
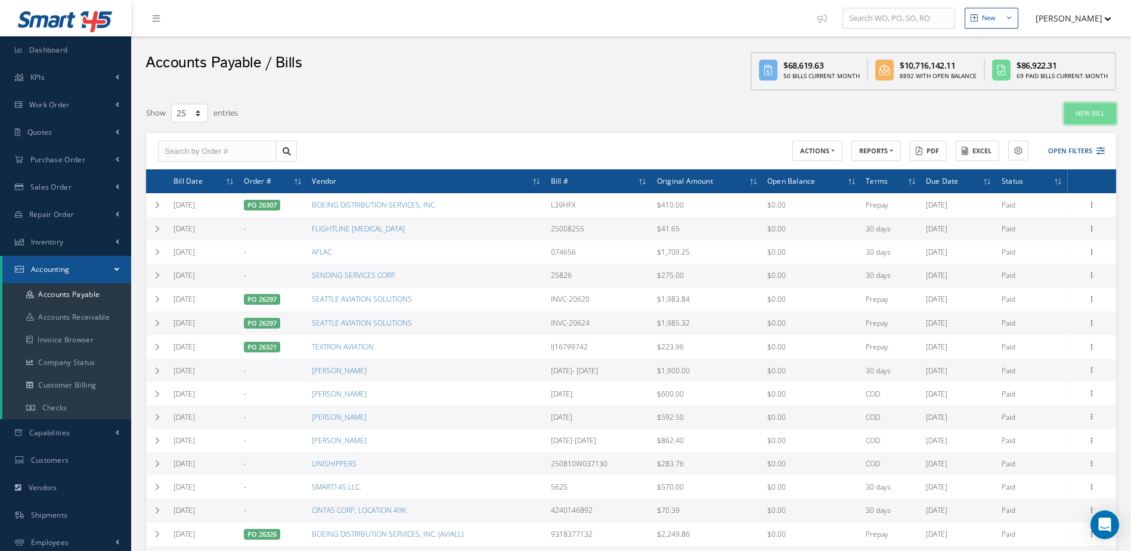
click at [1082, 112] on link "New Bill" at bounding box center [1091, 113] width 52 height 21
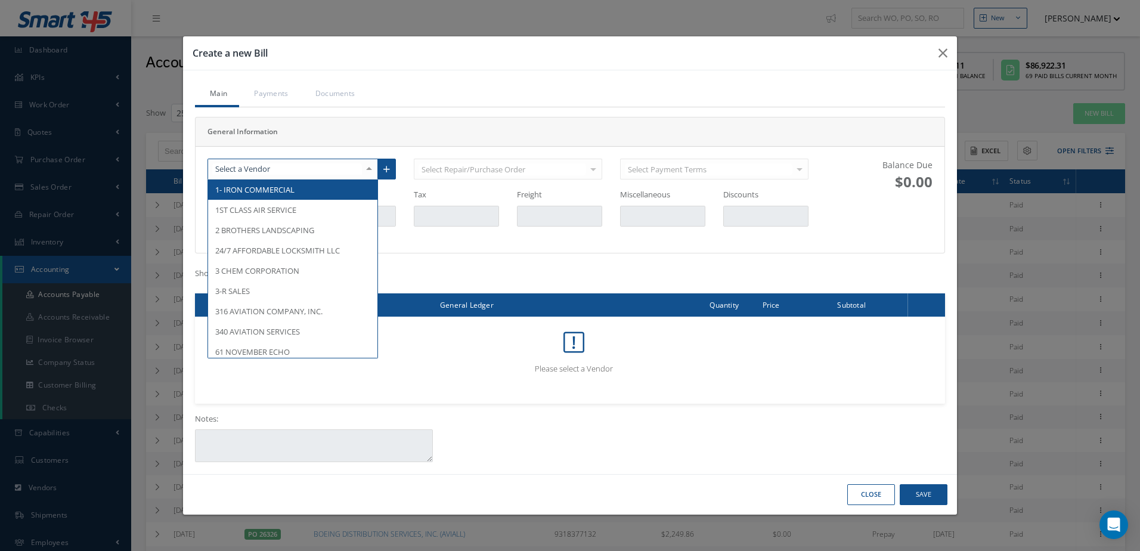
click at [279, 163] on div at bounding box center [293, 169] width 171 height 21
type input "luis"
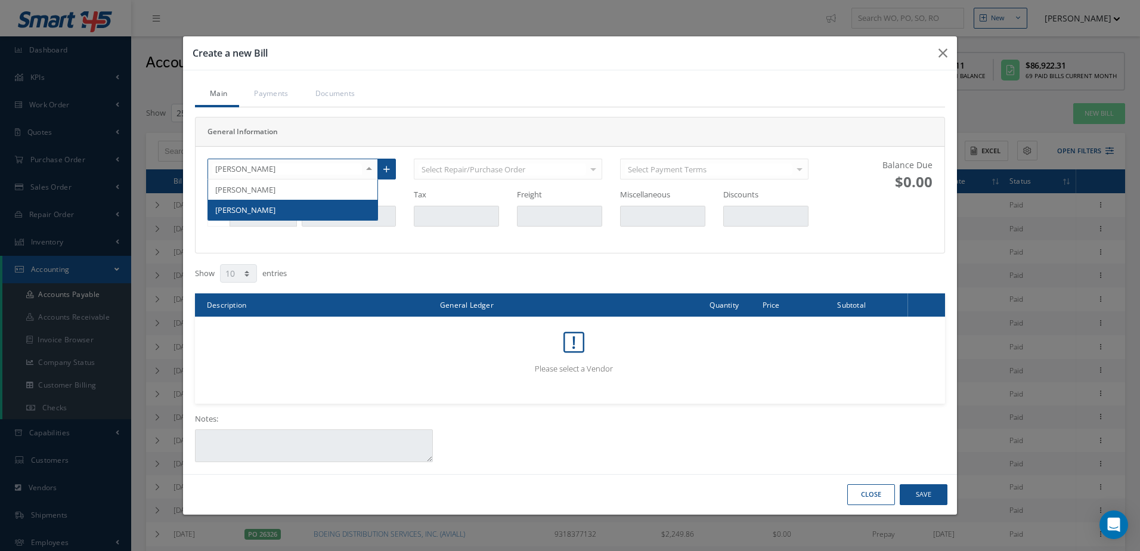
click at [257, 211] on span "LUIS RODRIGUEZ" at bounding box center [245, 210] width 60 height 11
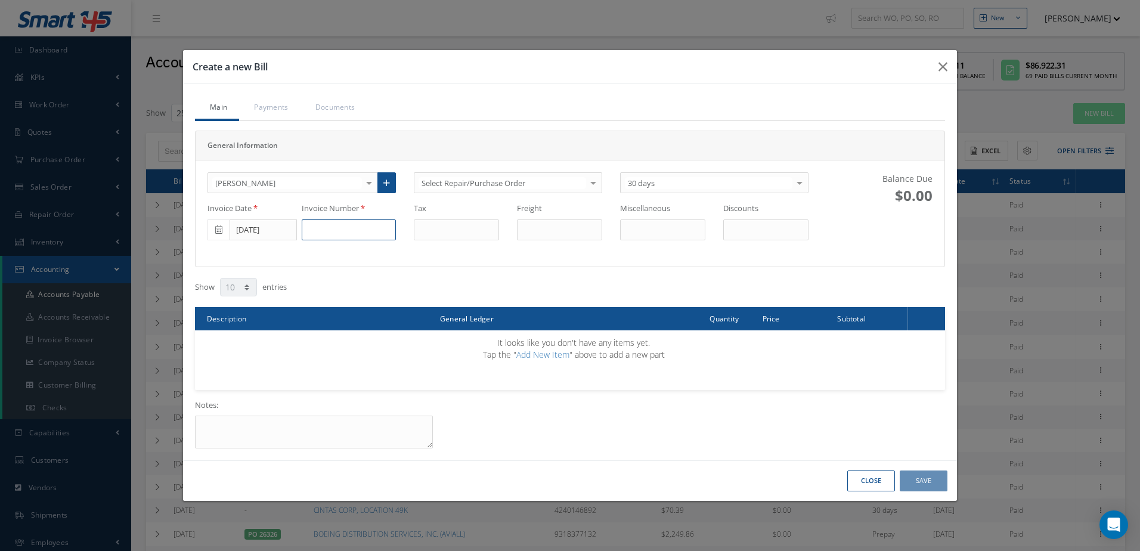
click at [336, 231] on input at bounding box center [349, 229] width 94 height 21
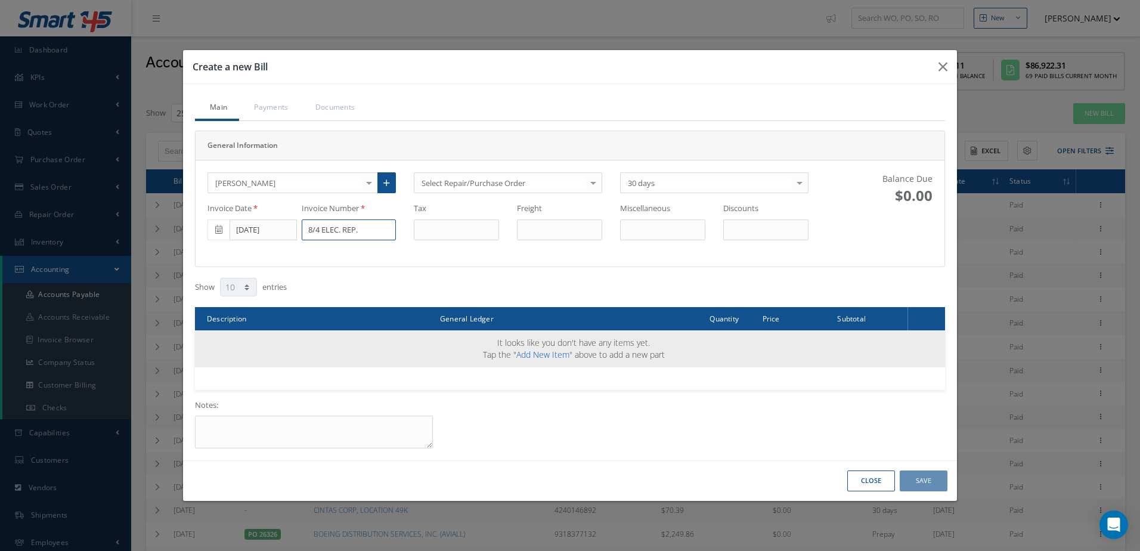
type input "8/4 ELEC. REP."
click at [560, 355] on link "Add New Item" at bounding box center [542, 354] width 53 height 11
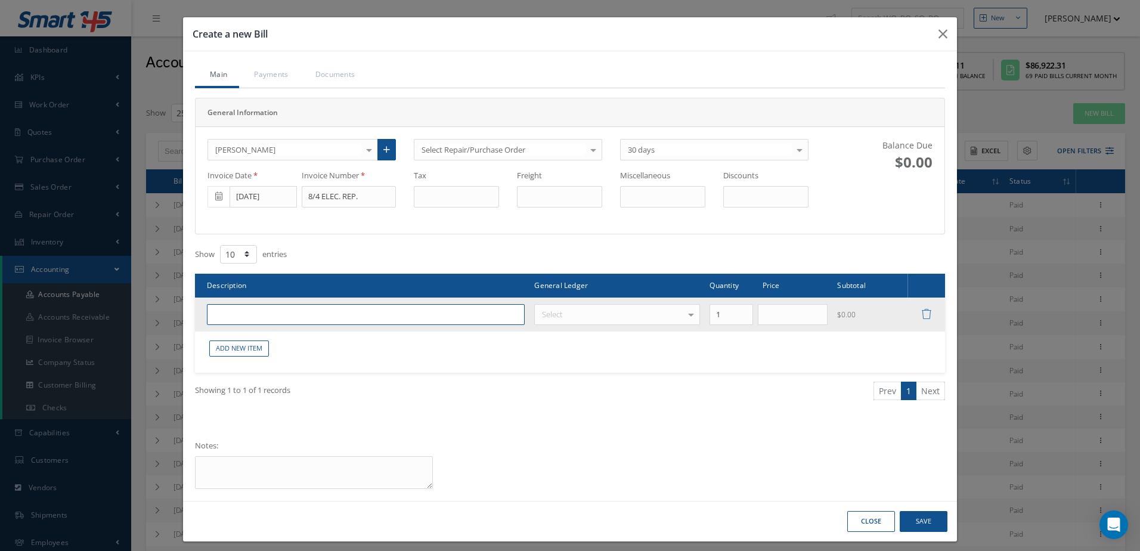
click at [313, 317] on input "text" at bounding box center [366, 314] width 318 height 21
type input "ELECTRICAL INSTALLATION AND REPAIR"
click at [602, 317] on div "Select" at bounding box center [617, 314] width 166 height 21
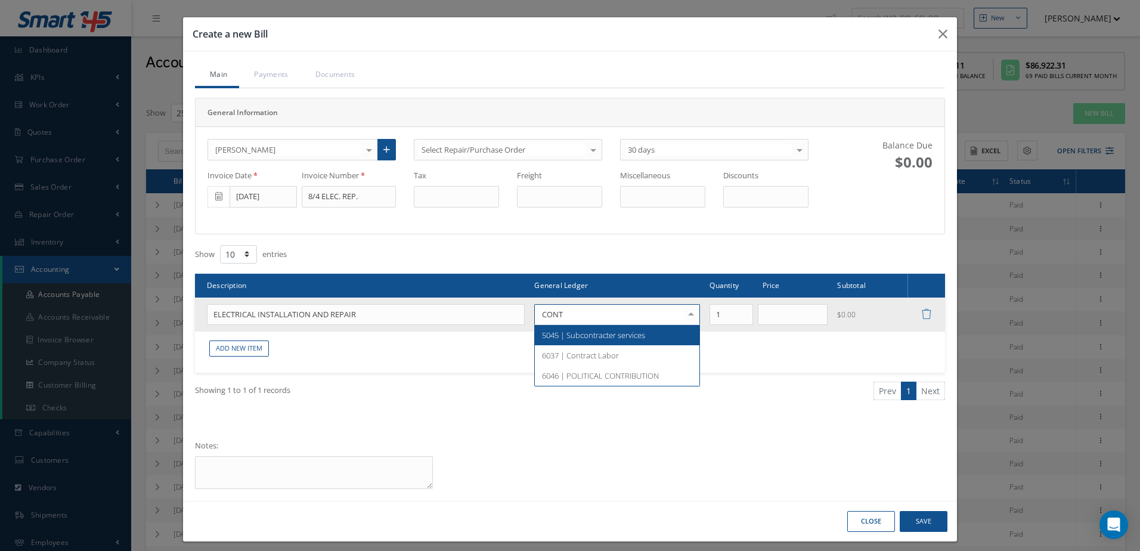
type input "CONTR"
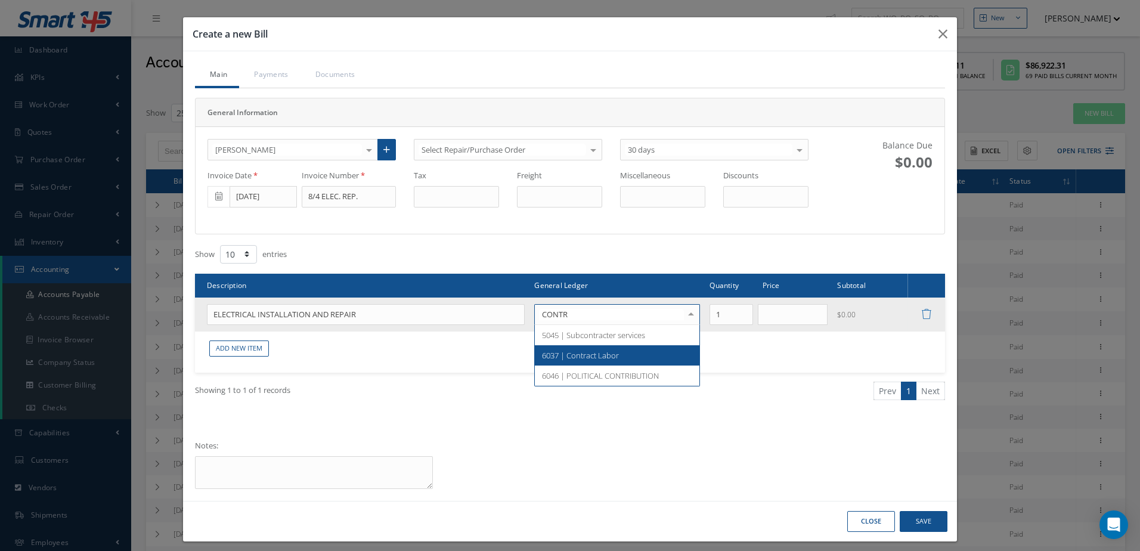
click at [626, 346] on span "6037 | Contract Labor" at bounding box center [617, 355] width 165 height 20
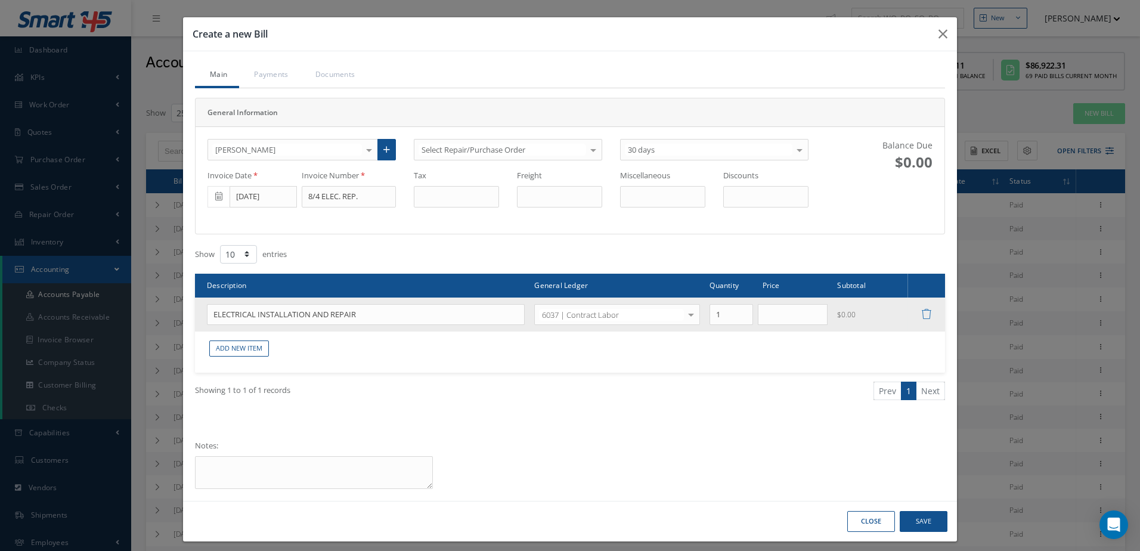
click at [796, 326] on td at bounding box center [795, 315] width 75 height 35
click at [796, 320] on input "text" at bounding box center [793, 314] width 70 height 21
type input "1500.00"
click at [925, 515] on button "Save" at bounding box center [924, 521] width 48 height 21
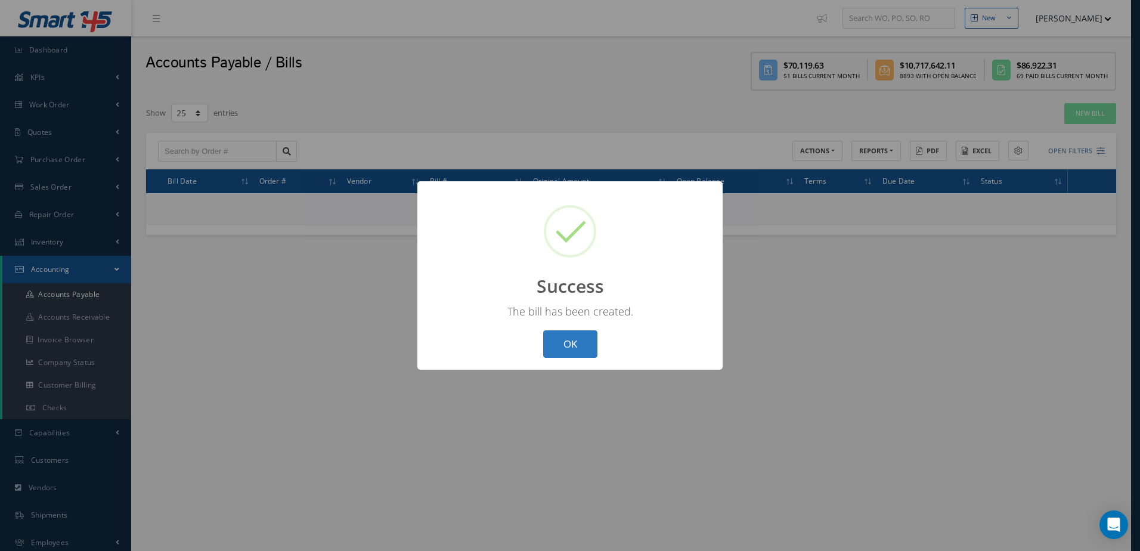
click at [558, 343] on button "OK" at bounding box center [570, 344] width 54 height 28
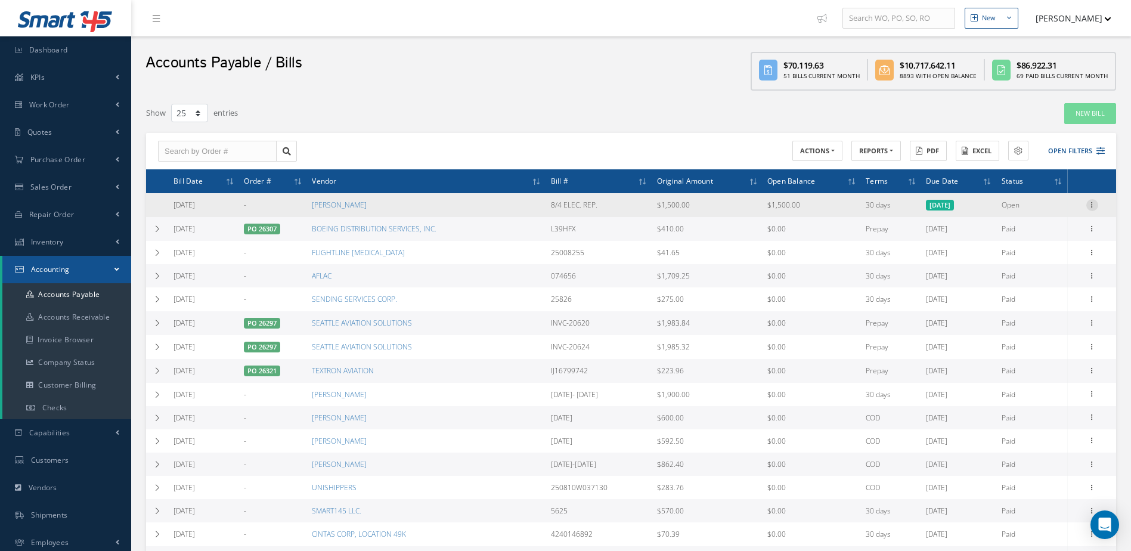
click at [1091, 209] on div at bounding box center [1093, 205] width 12 height 12
click at [1065, 240] on link "Make a Check" at bounding box center [1038, 244] width 94 height 16
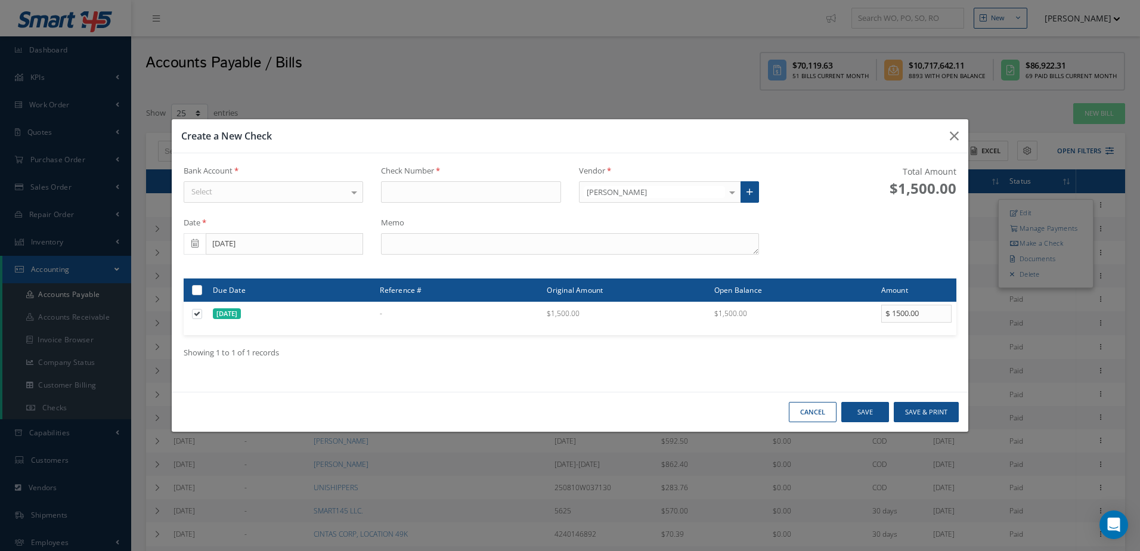
click at [301, 191] on div "Select" at bounding box center [274, 191] width 180 height 21
click at [300, 212] on span "WELLS FARGO" at bounding box center [273, 213] width 179 height 20
type input "17313"
click at [911, 417] on button "Save & Print" at bounding box center [926, 412] width 65 height 21
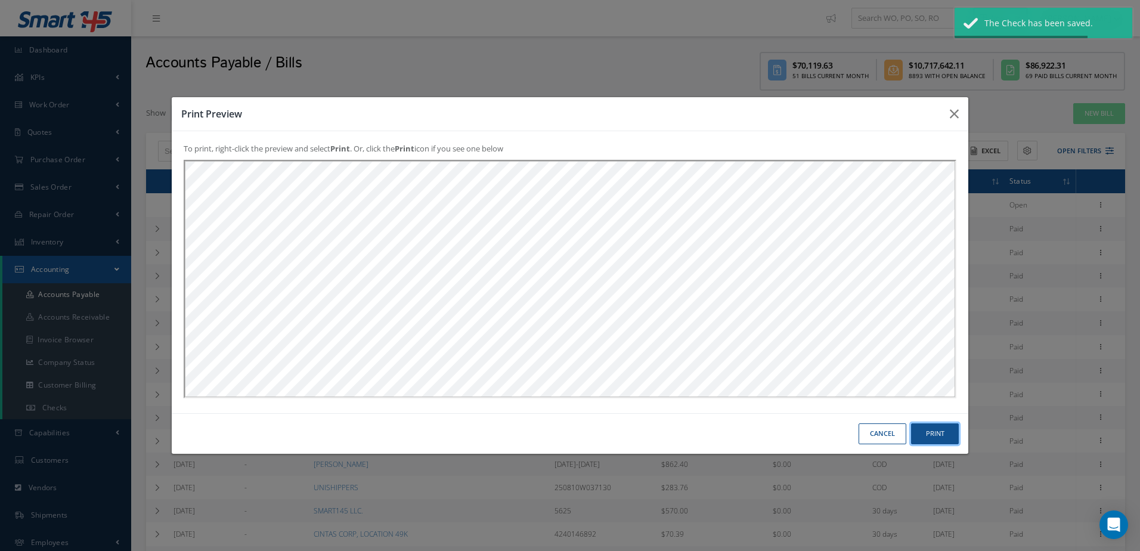
click at [0, 0] on button "Print" at bounding box center [0, 0] width 0 height 0
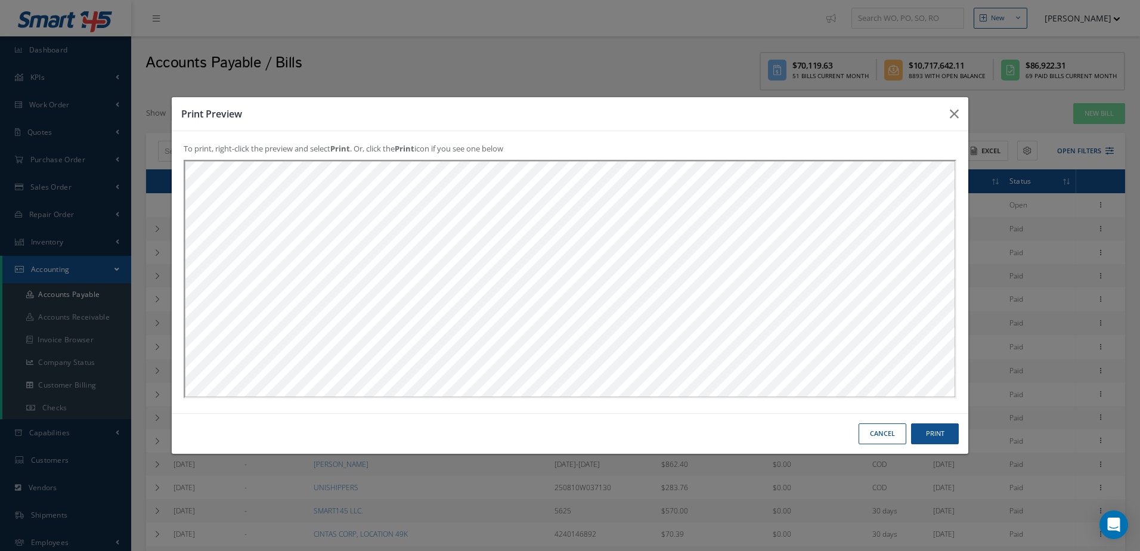
click at [0, 0] on button "Cancel" at bounding box center [0, 0] width 0 height 0
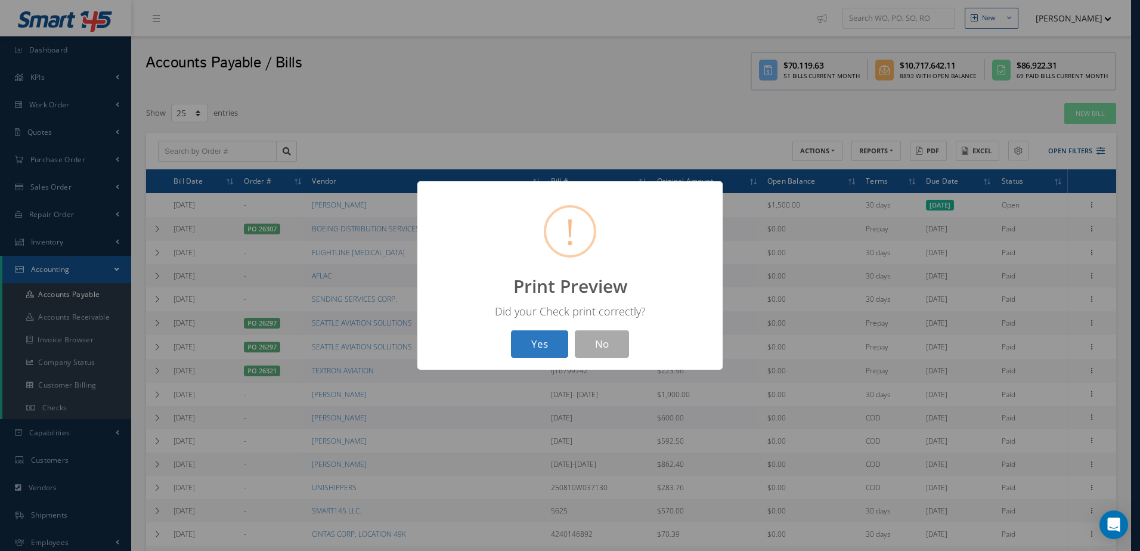
click at [562, 351] on button "Yes" at bounding box center [539, 344] width 57 height 28
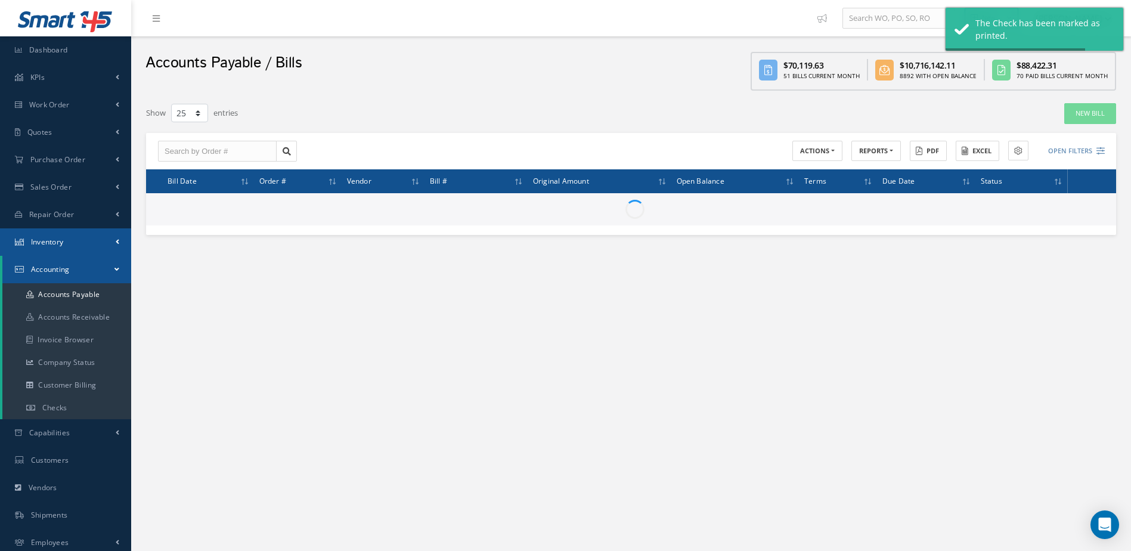
click at [94, 245] on link "Inventory" at bounding box center [65, 241] width 131 height 27
click at [94, 262] on link "Manage Inventory" at bounding box center [66, 267] width 129 height 23
click at [94, 264] on link "Manage Inventory" at bounding box center [66, 267] width 129 height 23
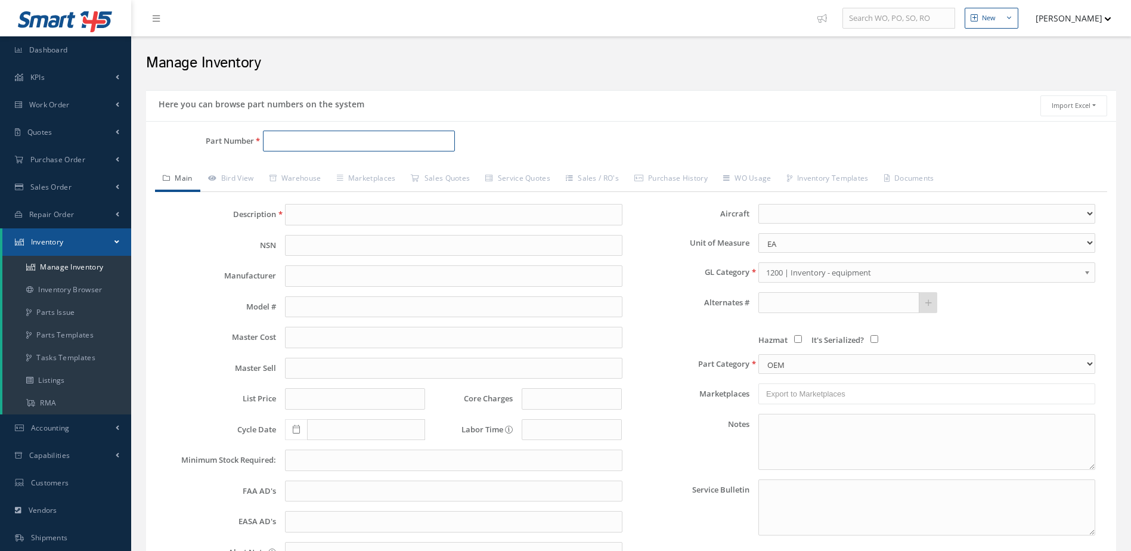
click at [302, 143] on input "Part Number" at bounding box center [359, 141] width 193 height 21
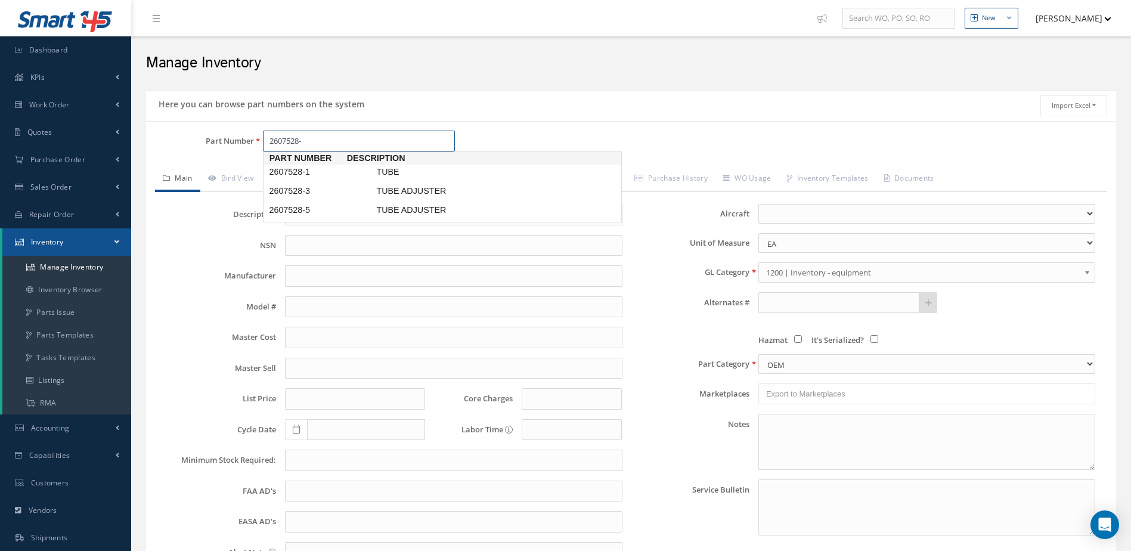
type input "2607528-1"
click at [338, 173] on span "2607528-1" at bounding box center [320, 172] width 107 height 13
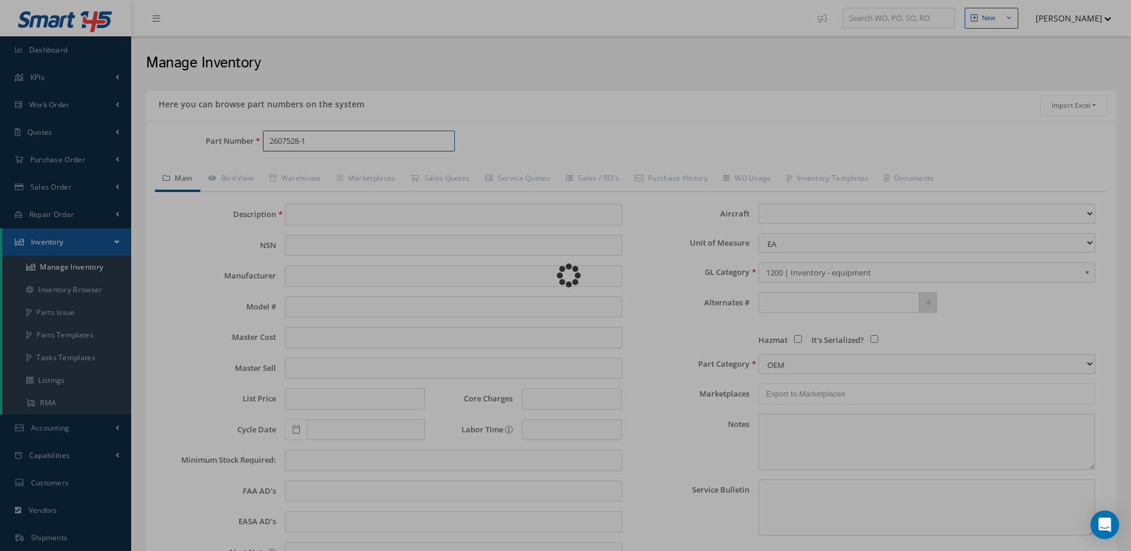
type input "TUBE"
type input "28.19"
type input "35.23"
type input "43.37"
type input "0.00"
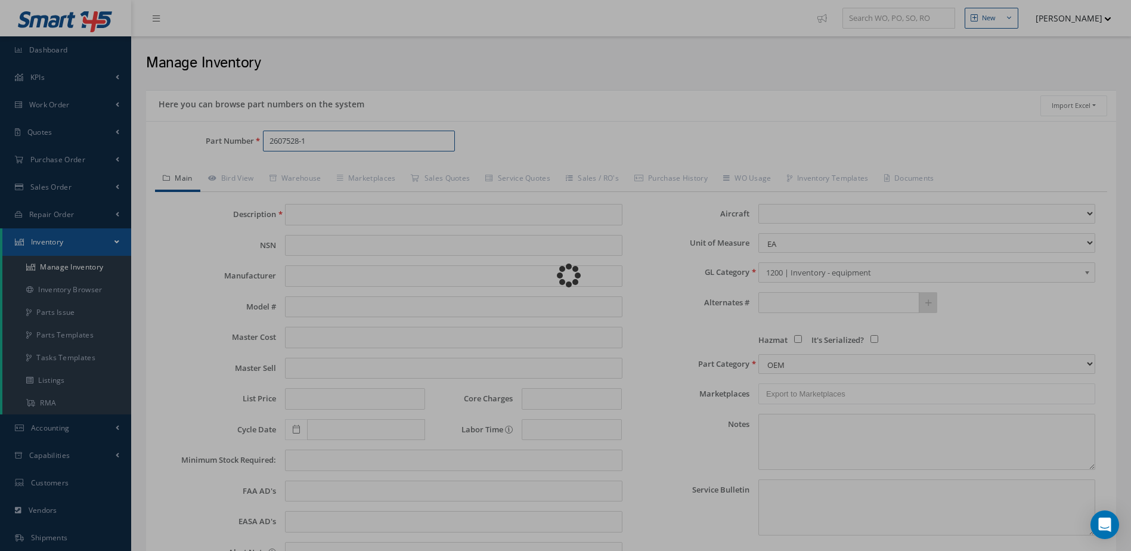
select select
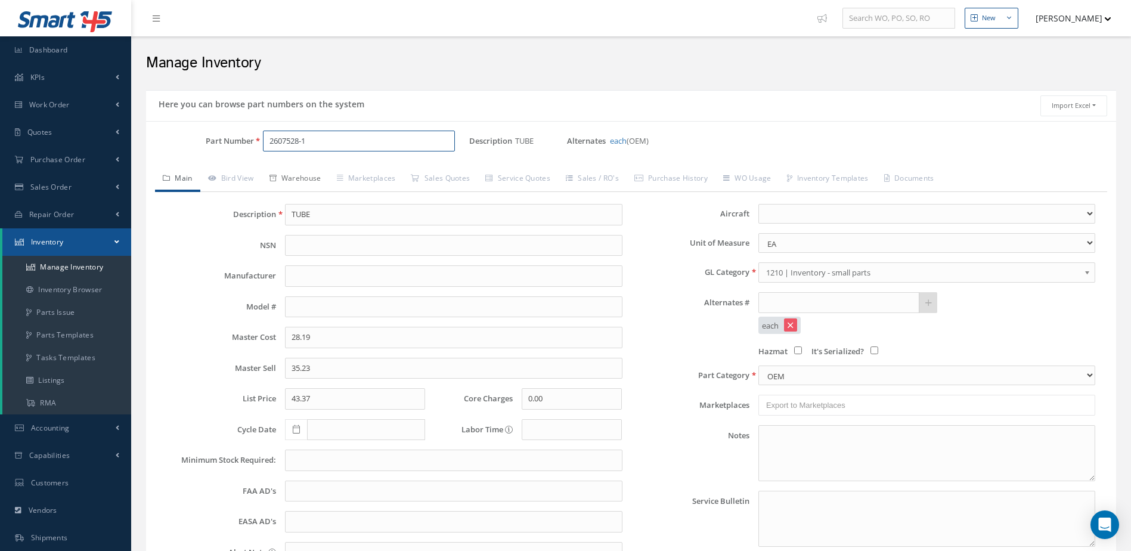
type input "2607528-1"
click at [301, 178] on link "Warehouse" at bounding box center [295, 179] width 67 height 25
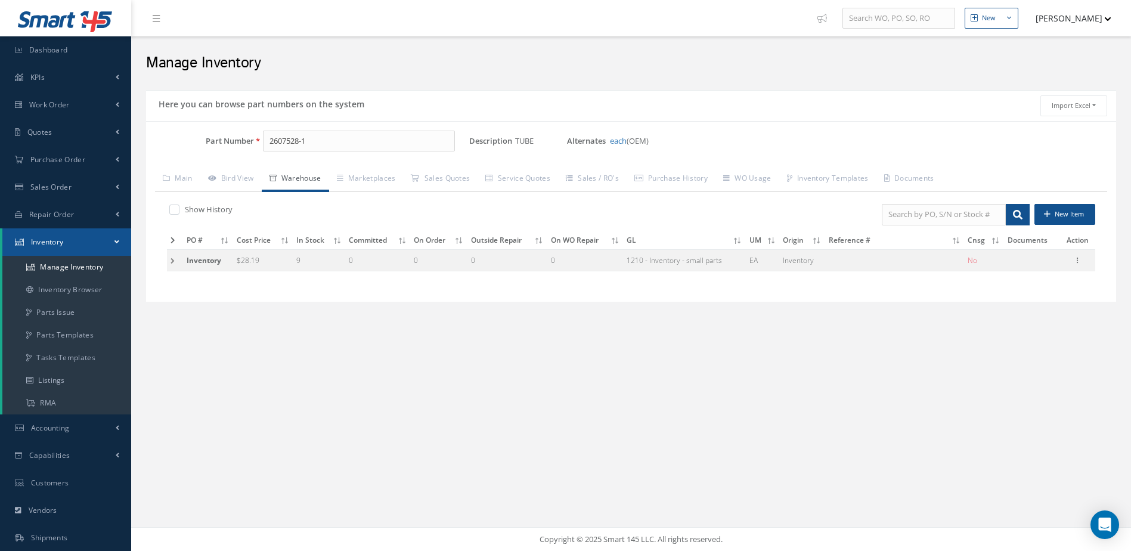
click at [172, 256] on td at bounding box center [175, 260] width 16 height 22
